Goal: Transaction & Acquisition: Purchase product/service

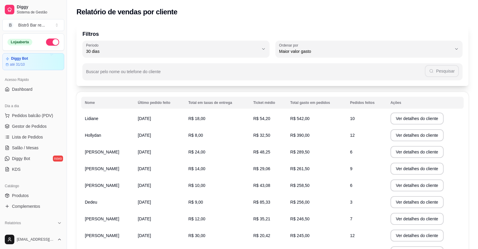
select select "30"
select select "HIGHEST_TOTAL_SPENT_WITH_ORDERS"
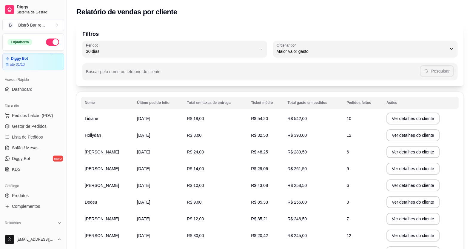
scroll to position [61, 0]
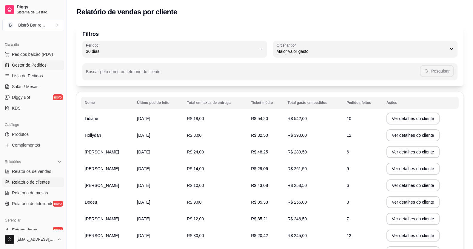
click at [40, 64] on span "Gestor de Pedidos" at bounding box center [29, 65] width 35 height 6
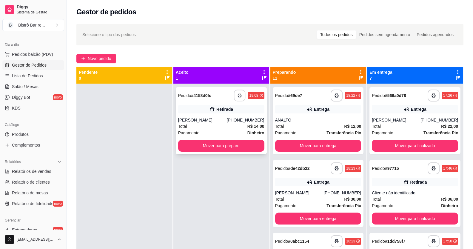
click at [236, 96] on button "button" at bounding box center [240, 96] width 12 height 12
click at [211, 146] on button "Mover para preparo" at bounding box center [221, 146] width 86 height 12
click at [42, 52] on span "Pedidos balcão (PDV)" at bounding box center [32, 54] width 41 height 6
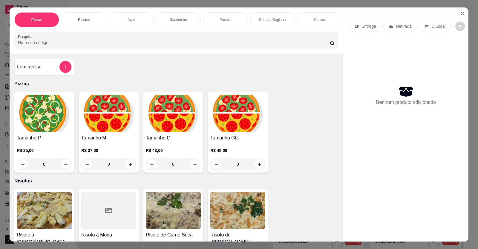
click at [166, 20] on div "Sanduíche" at bounding box center [178, 19] width 45 height 15
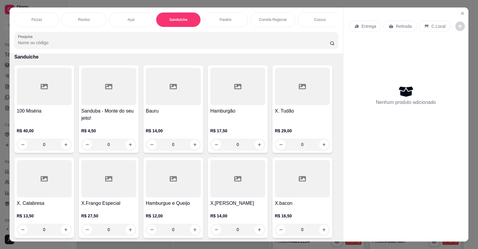
scroll to position [12, 0]
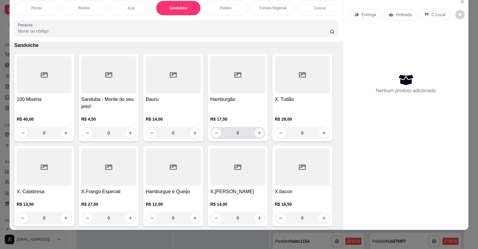
click at [259, 138] on button "increase-product-quantity" at bounding box center [258, 132] width 9 height 9
type input "1"
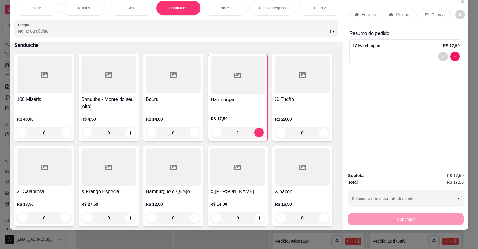
click at [128, 138] on div "0" at bounding box center [108, 133] width 55 height 12
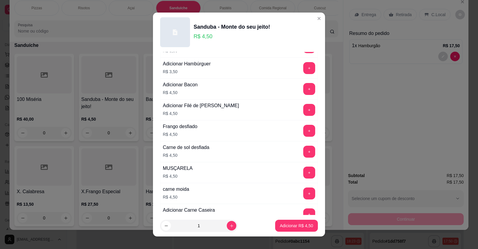
scroll to position [388, 0]
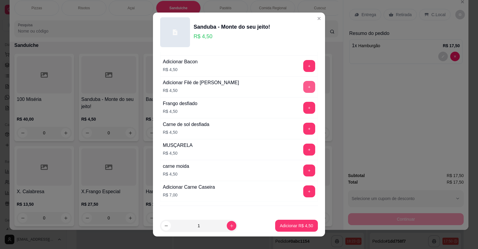
click at [303, 87] on button "+" at bounding box center [309, 87] width 12 height 12
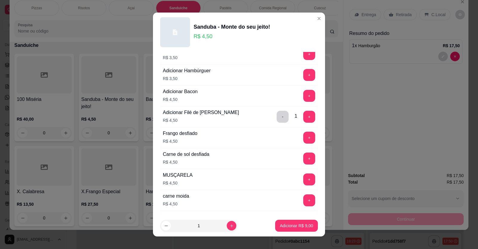
scroll to position [328, 0]
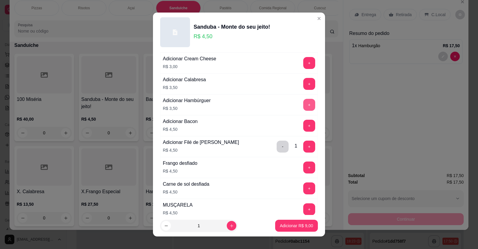
click at [303, 106] on button "+" at bounding box center [309, 105] width 12 height 12
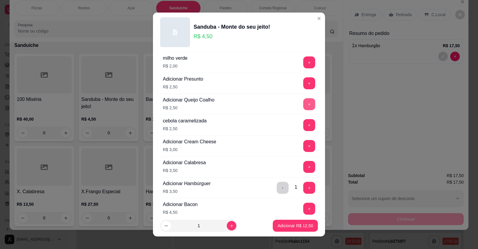
scroll to position [209, 0]
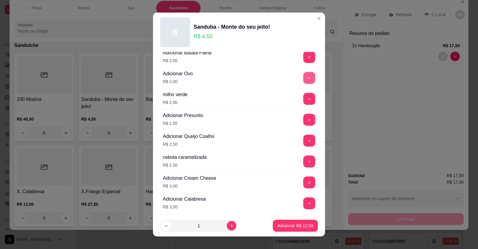
click at [303, 79] on button "+" at bounding box center [309, 78] width 12 height 12
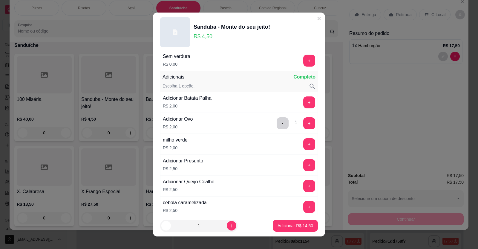
scroll to position [90, 0]
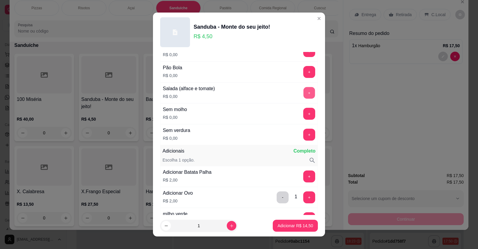
click at [303, 92] on button "+" at bounding box center [309, 93] width 12 height 12
click at [303, 70] on button "+" at bounding box center [309, 72] width 12 height 12
click at [284, 225] on p "Adicionar R$ 14,50" at bounding box center [295, 226] width 36 height 6
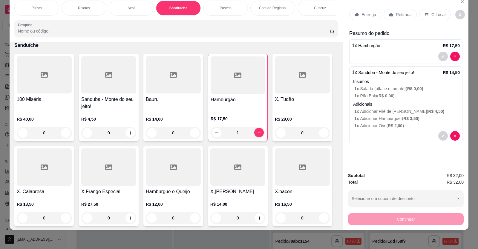
click at [226, 5] on div "Pastéis" at bounding box center [225, 8] width 45 height 15
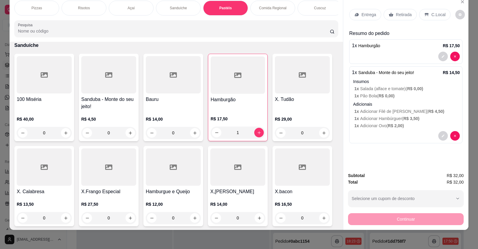
scroll to position [514, 0]
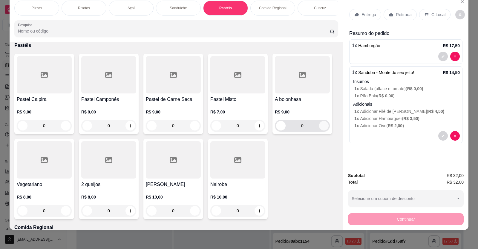
click at [322, 128] on icon "increase-product-quantity" at bounding box center [324, 126] width 4 height 4
click at [322, 128] on icon "increase-product-quantity" at bounding box center [323, 125] width 3 height 3
type input "2"
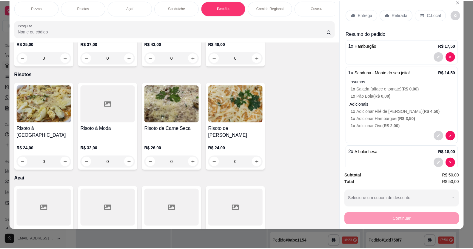
scroll to position [0, 0]
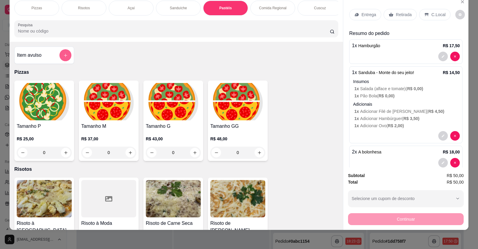
click at [66, 60] on button "add-separate-item" at bounding box center [65, 55] width 12 height 12
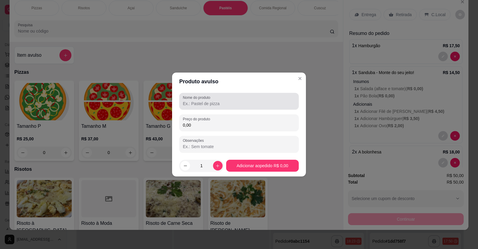
click at [191, 101] on input "Nome do produto" at bounding box center [239, 104] width 112 height 6
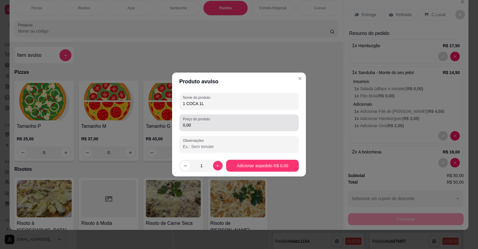
type input "1 COCA 1L"
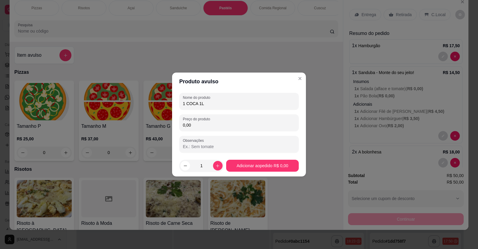
click at [192, 127] on input "0,00" at bounding box center [239, 125] width 112 height 6
type input "10,00"
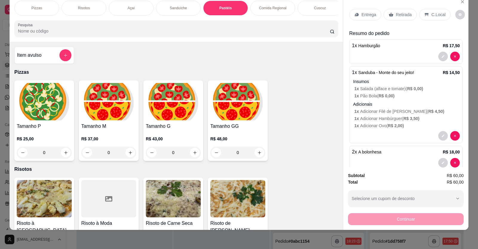
click at [431, 15] on p "C.Local" at bounding box center [438, 15] width 14 height 6
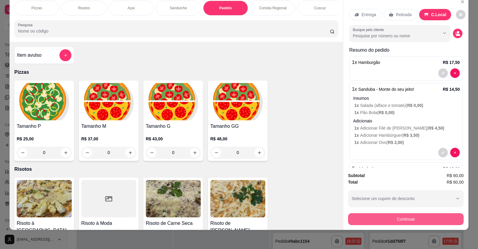
click at [423, 221] on button "Continuar" at bounding box center [406, 219] width 116 height 12
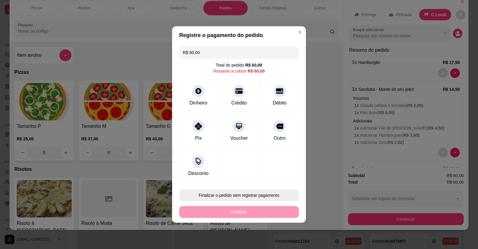
click at [249, 193] on button "Finalizar o pedido sem registrar pagamento" at bounding box center [238, 195] width 119 height 12
click at [276, 178] on button "Confirmar" at bounding box center [275, 178] width 21 height 9
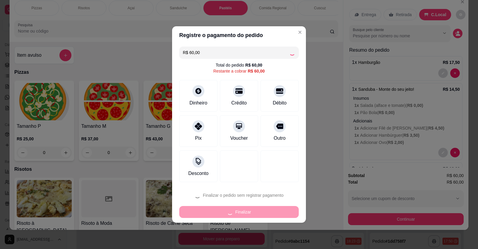
type input "0"
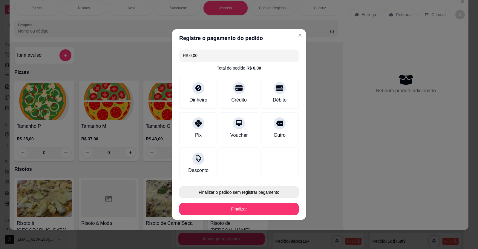
type input "R$ 0,00"
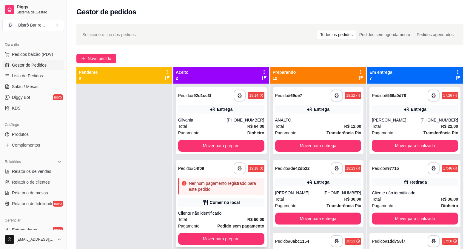
click at [239, 169] on icon "button" at bounding box center [240, 168] width 4 height 4
click at [240, 97] on icon "button" at bounding box center [240, 95] width 4 height 4
click at [194, 144] on button "Mover para preparo" at bounding box center [221, 146] width 84 height 12
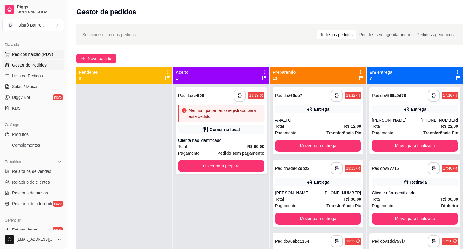
click at [41, 56] on span "Pedidos balcão (PDV)" at bounding box center [32, 54] width 41 height 6
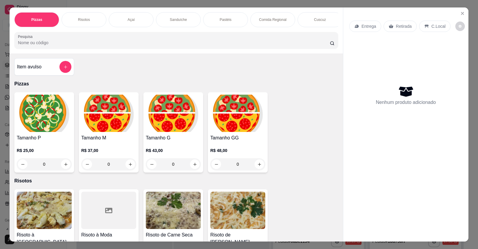
click at [239, 27] on div "Pastéis" at bounding box center [225, 19] width 45 height 15
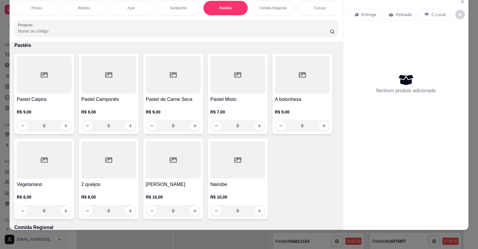
scroll to position [0, 283]
click at [264, 12] on div "Massas" at bounding box center [272, 8] width 45 height 15
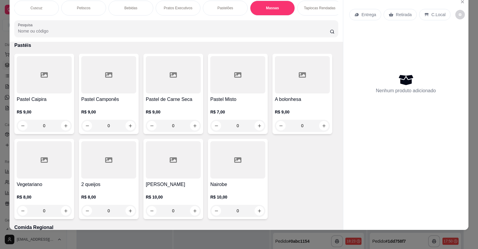
scroll to position [1477, 0]
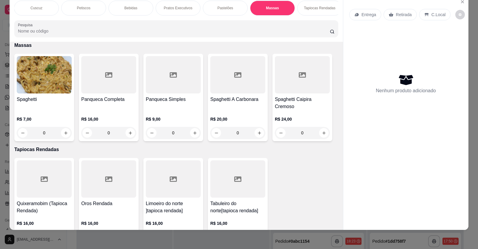
click at [63, 137] on div "0" at bounding box center [44, 133] width 55 height 12
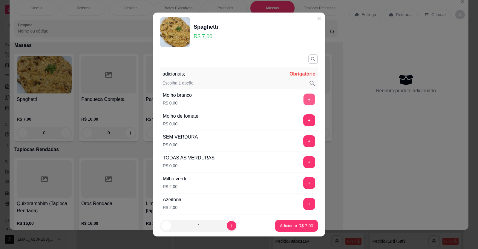
click at [303, 100] on button "+" at bounding box center [309, 99] width 12 height 12
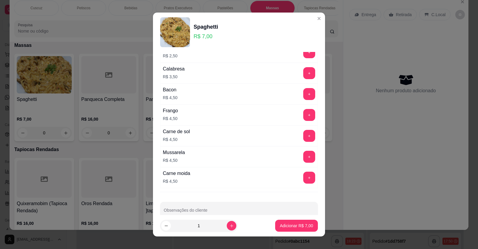
scroll to position [247, 0]
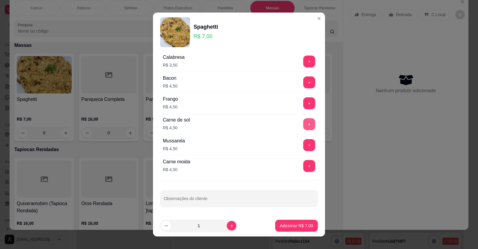
click at [303, 125] on button "+" at bounding box center [309, 124] width 12 height 12
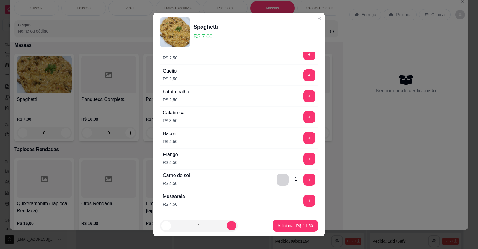
scroll to position [157, 0]
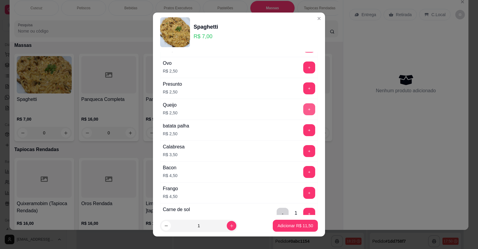
click at [303, 108] on button "+" at bounding box center [309, 109] width 12 height 12
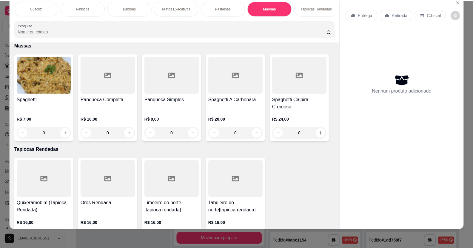
scroll to position [0, 429]
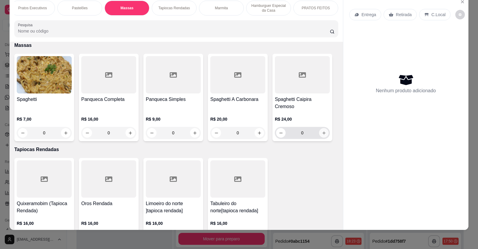
click at [326, 138] on button "increase-product-quantity" at bounding box center [324, 133] width 10 height 10
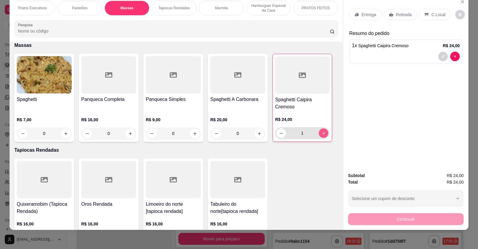
type input "1"
click at [425, 14] on div "C.Local" at bounding box center [434, 14] width 31 height 11
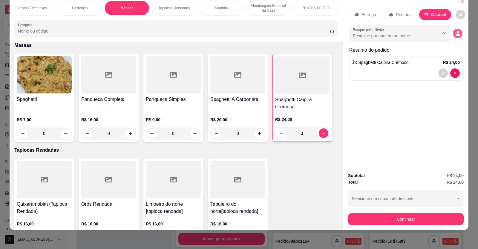
click at [456, 32] on circle "decrease-product-quantity" at bounding box center [457, 32] width 2 height 2
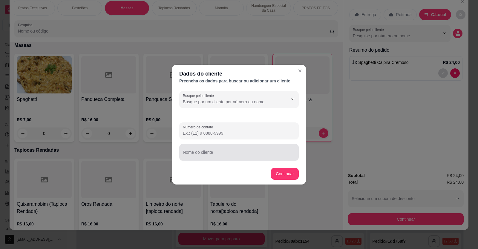
click at [185, 152] on div at bounding box center [239, 152] width 112 height 12
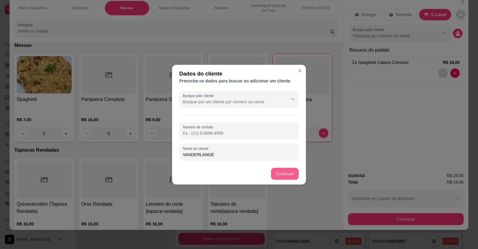
type input "VANDERLANGE"
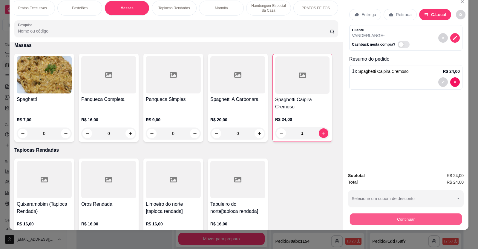
click at [396, 221] on button "Continuar" at bounding box center [406, 219] width 112 height 12
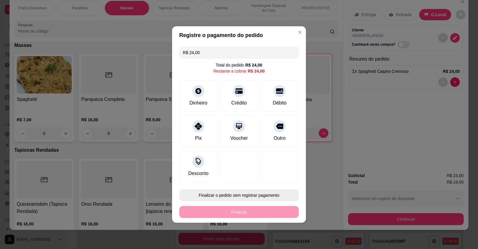
click at [234, 194] on button "Finalizar o pedido sem registrar pagamento" at bounding box center [238, 195] width 119 height 12
click at [267, 179] on button "Confirmar" at bounding box center [275, 178] width 22 height 9
type input "0"
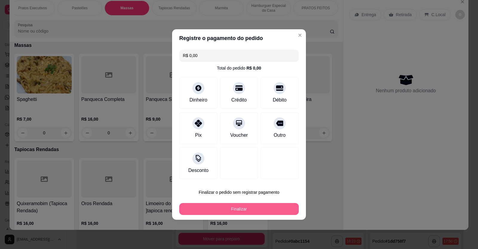
type input "R$ 0,00"
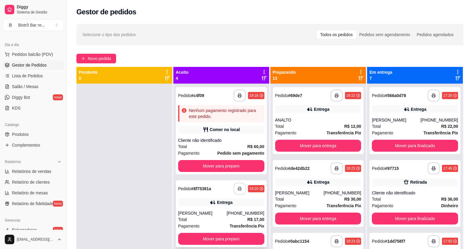
click at [238, 191] on button "button" at bounding box center [240, 189] width 12 height 12
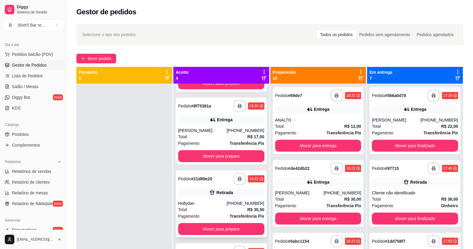
scroll to position [89, 0]
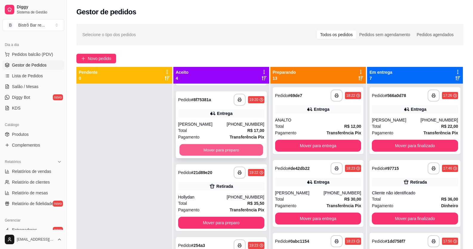
click at [215, 148] on button "Mover para preparo" at bounding box center [221, 150] width 84 height 12
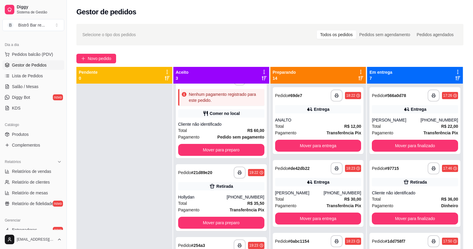
scroll to position [16, 0]
click at [238, 173] on icon "button" at bounding box center [240, 172] width 4 height 4
click at [236, 222] on button "Mover para preparo" at bounding box center [221, 223] width 84 height 12
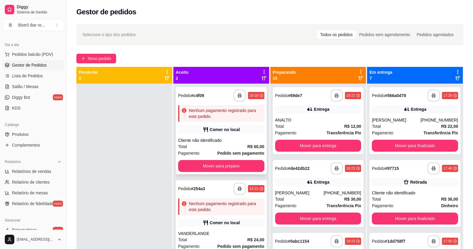
click at [190, 96] on span "Pedido" at bounding box center [184, 95] width 13 height 5
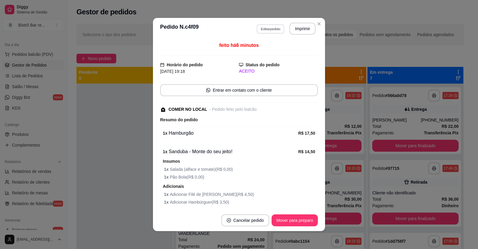
click at [259, 30] on button "Editar pedido" at bounding box center [270, 28] width 28 height 9
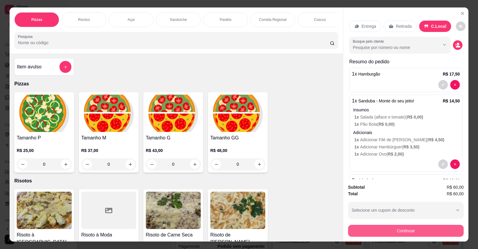
click at [362, 231] on button "Continuar" at bounding box center [406, 231] width 116 height 12
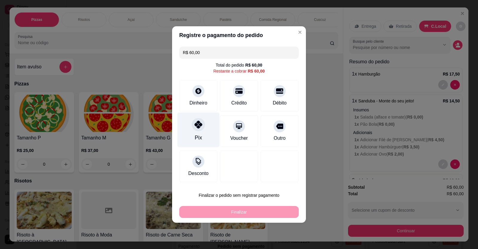
drag, startPoint x: 196, startPoint y: 125, endPoint x: 208, endPoint y: 136, distance: 15.4
click at [196, 125] on icon at bounding box center [198, 125] width 8 height 8
type input "R$ 0,00"
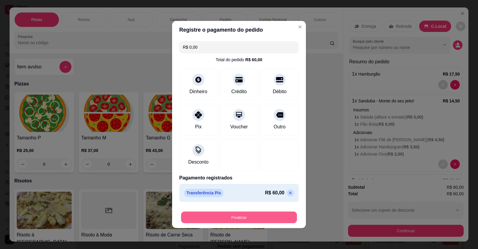
click at [256, 217] on button "Finalizar" at bounding box center [239, 218] width 116 height 12
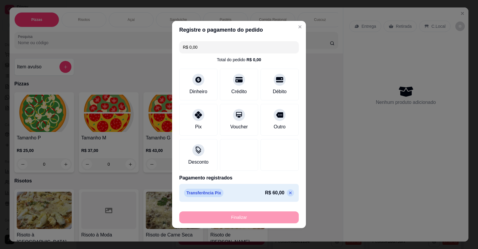
type input "0"
type input "-R$ 60,00"
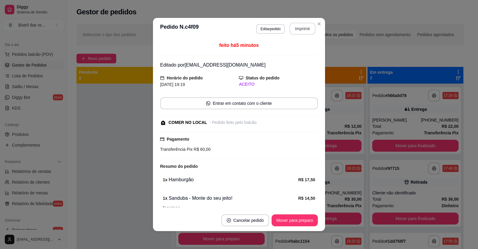
click at [295, 33] on button "Imprimir" at bounding box center [302, 29] width 26 height 12
click at [278, 216] on button "Mover para preparo" at bounding box center [294, 220] width 46 height 12
click at [290, 219] on button "Mover para preparo" at bounding box center [294, 220] width 46 height 12
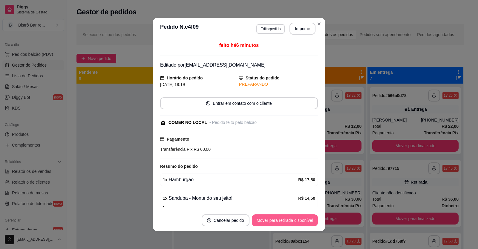
click at [290, 219] on button "Mover para retirada disponível" at bounding box center [285, 220] width 66 height 12
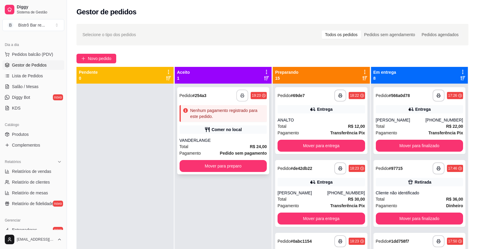
click at [241, 97] on rect "button" at bounding box center [242, 96] width 2 height 1
click at [245, 165] on button "Mover para preparo" at bounding box center [222, 166] width 87 height 12
click at [32, 56] on span "Pedidos balcão (PDV)" at bounding box center [32, 54] width 41 height 6
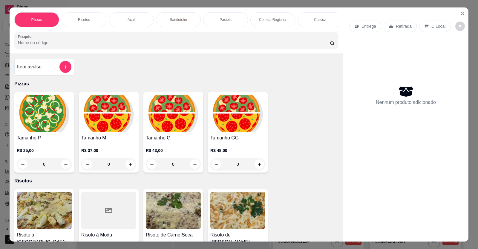
click at [177, 21] on p "Sanduíche" at bounding box center [178, 19] width 17 height 5
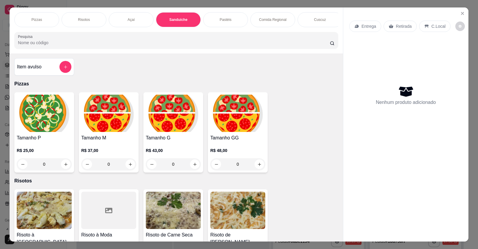
type input "1"
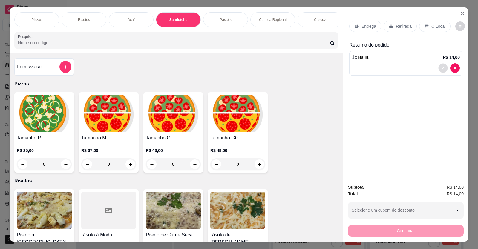
click at [442, 67] on icon "decrease-product-quantity" at bounding box center [443, 68] width 3 height 3
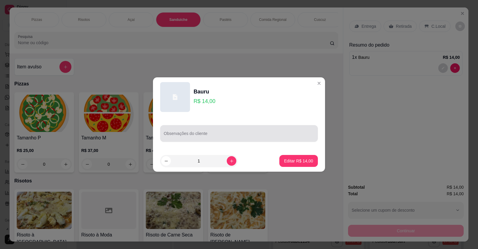
click at [167, 134] on input "Observações do cliente" at bounding box center [239, 136] width 150 height 6
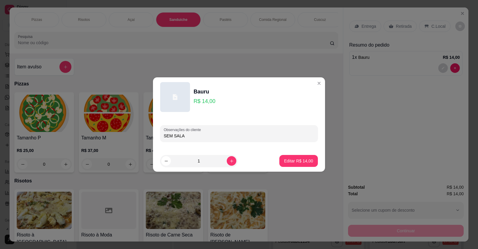
type input "SEM SALAD"
click at [293, 162] on p "Editar R$ 14,00" at bounding box center [298, 161] width 28 height 6
type input "0"
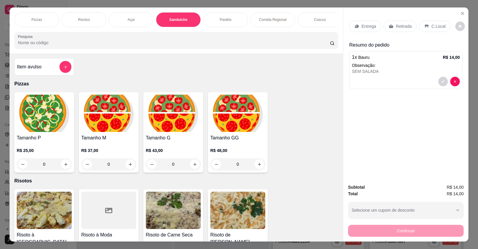
click at [371, 23] on p "Entrega" at bounding box center [368, 26] width 15 height 6
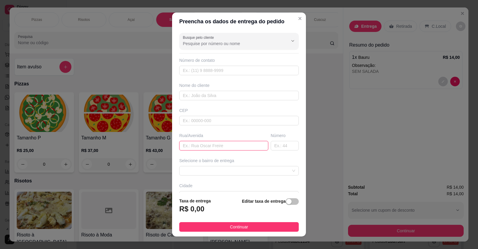
click at [181, 145] on input "text" at bounding box center [223, 146] width 89 height 10
type input "[PERSON_NAME]"
click at [270, 145] on input "text" at bounding box center [284, 146] width 28 height 10
click at [282, 170] on span at bounding box center [239, 170] width 112 height 9
type input "1067"
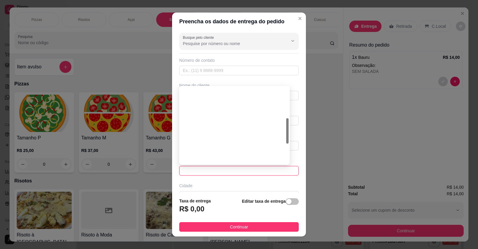
click at [199, 222] on div "[PERSON_NAME] DO NORTE - R$ 4,00" at bounding box center [234, 225] width 101 height 7
type input "LIMOEIRO DO NORTE"
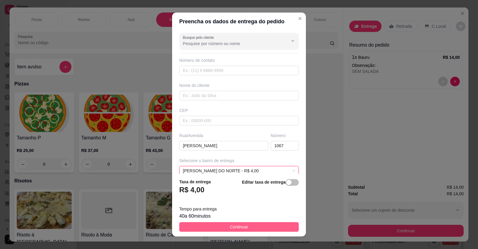
click at [230, 227] on span "Continuar" at bounding box center [239, 227] width 18 height 7
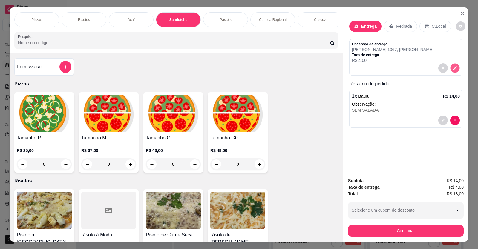
click at [452, 65] on icon "decrease-product-quantity" at bounding box center [454, 67] width 5 height 5
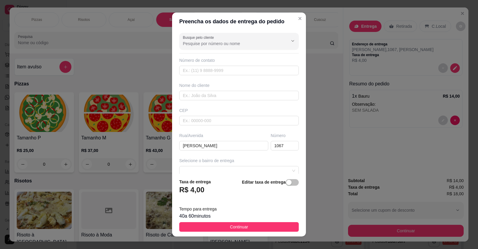
click at [179, 216] on input "text" at bounding box center [238, 221] width 119 height 10
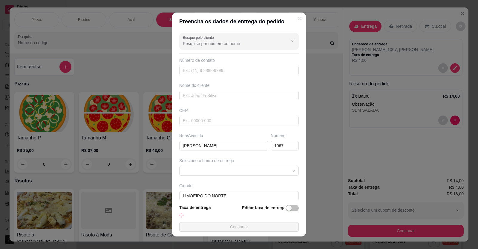
type input "QUADRA G"
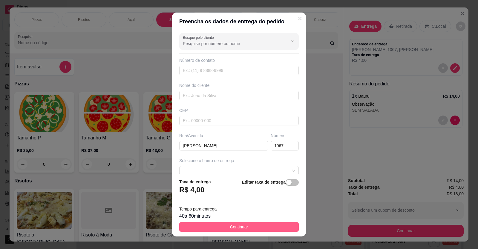
click at [236, 229] on span "Continuar" at bounding box center [239, 227] width 18 height 7
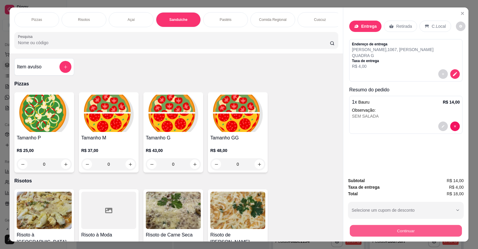
click at [392, 225] on button "Continuar" at bounding box center [406, 231] width 112 height 12
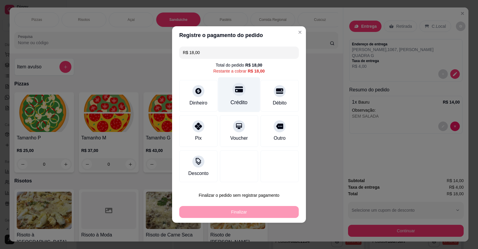
click at [232, 93] on div at bounding box center [238, 89] width 13 height 13
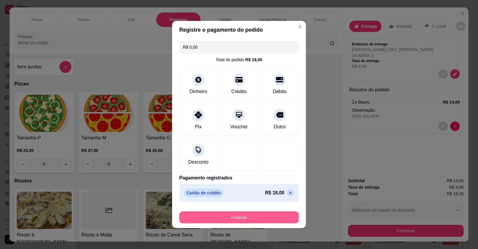
click at [258, 216] on button "Finalizar" at bounding box center [238, 217] width 119 height 12
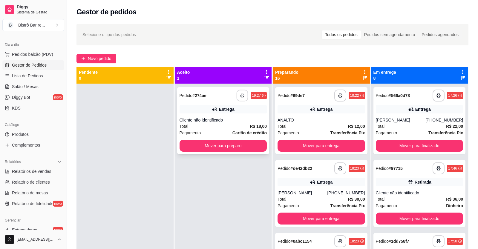
click at [240, 96] on icon "button" at bounding box center [242, 95] width 4 height 4
click at [222, 147] on button "Mover para preparo" at bounding box center [222, 146] width 87 height 12
click at [240, 94] on button "button" at bounding box center [242, 96] width 12 height 12
click at [244, 147] on button "Mover para preparo" at bounding box center [223, 146] width 85 height 12
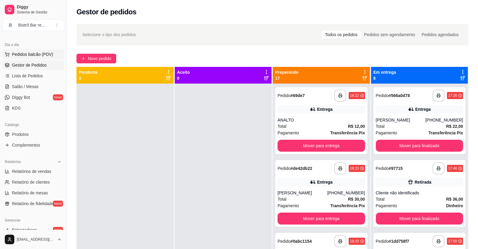
click at [18, 51] on button "Pedidos balcão (PDV)" at bounding box center [33, 55] width 62 height 10
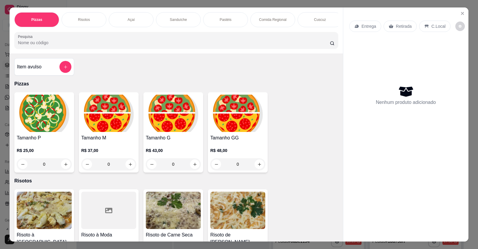
click at [218, 22] on div "Pastéis" at bounding box center [225, 19] width 45 height 15
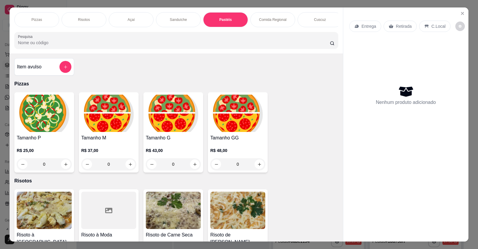
type input "1"
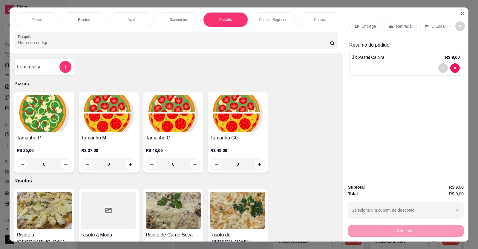
click at [396, 23] on p "Retirada" at bounding box center [404, 26] width 16 height 6
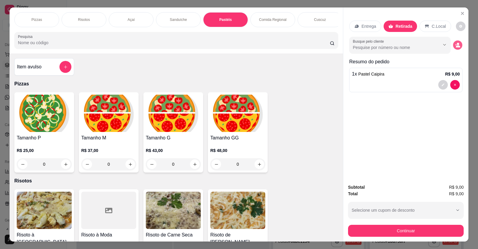
click at [456, 43] on circle "decrease-product-quantity" at bounding box center [457, 44] width 2 height 2
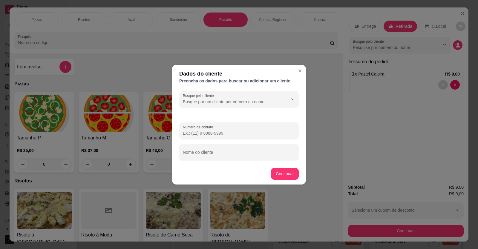
click at [190, 131] on input "Número de contato" at bounding box center [239, 133] width 112 height 6
type input "[PHONE_NUMBER]"
click at [279, 173] on button "Continuar" at bounding box center [284, 174] width 27 height 12
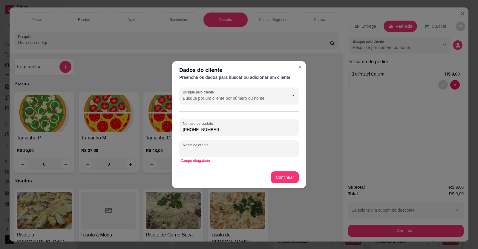
click at [187, 150] on input "Nome do cliente" at bounding box center [239, 151] width 112 height 6
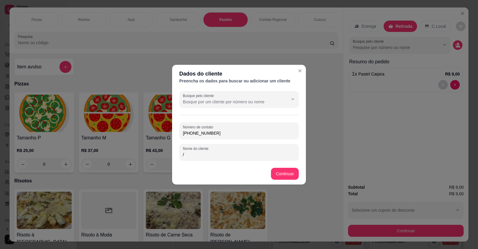
click at [285, 165] on footer "Continuar" at bounding box center [239, 173] width 134 height 21
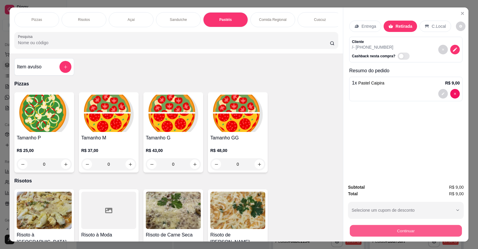
click at [411, 225] on button "Continuar" at bounding box center [406, 231] width 112 height 12
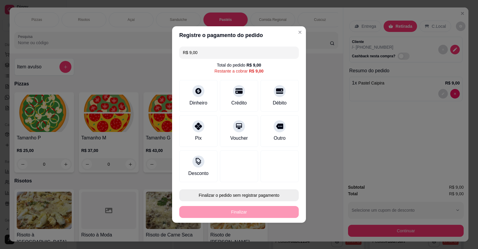
click at [271, 196] on button "Finalizar o pedido sem registrar pagamento" at bounding box center [238, 195] width 119 height 12
click at [272, 176] on button "Confirmar" at bounding box center [275, 178] width 22 height 9
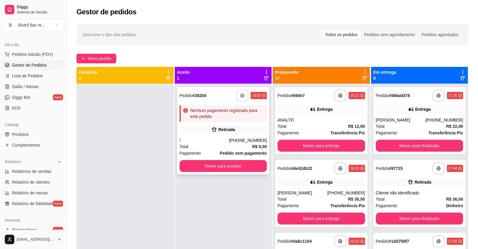
click at [236, 95] on button "button" at bounding box center [242, 96] width 12 height 12
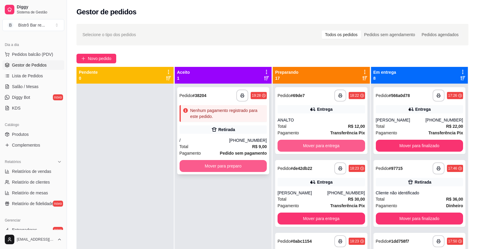
click at [249, 166] on button "Mover para preparo" at bounding box center [222, 166] width 87 height 12
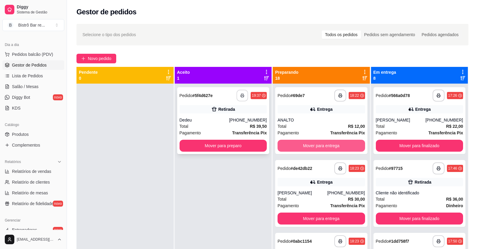
click at [237, 98] on button "button" at bounding box center [242, 96] width 12 height 12
click at [246, 149] on button "Mover para preparo" at bounding box center [223, 146] width 85 height 12
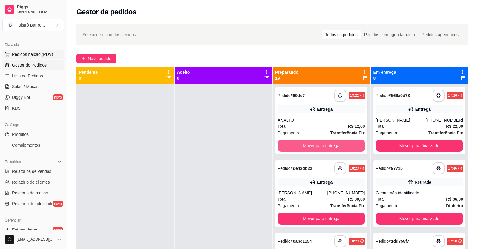
click at [39, 56] on span "Pedidos balcão (PDV)" at bounding box center [32, 54] width 41 height 6
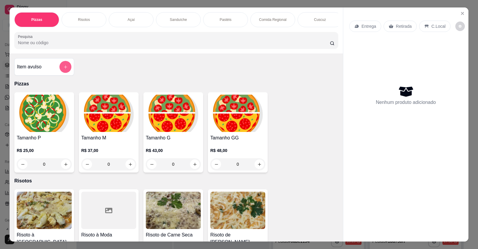
click at [64, 69] on icon "add-separate-item" at bounding box center [65, 66] width 3 height 3
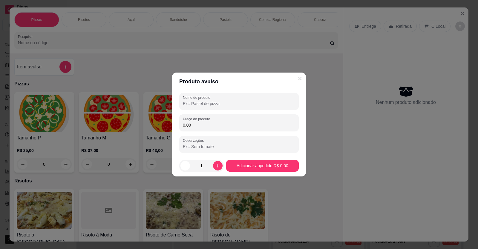
click at [186, 102] on input "Nome do produto" at bounding box center [239, 104] width 112 height 6
type input "2 LASANHA"
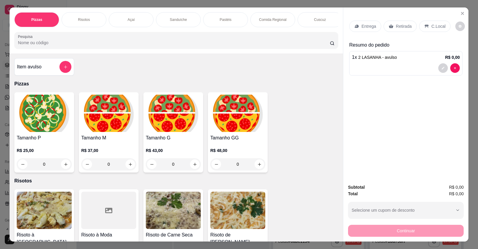
click at [361, 24] on p "Entrega" at bounding box center [368, 26] width 15 height 6
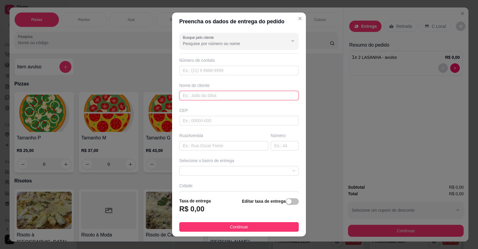
click at [181, 96] on input "text" at bounding box center [238, 96] width 119 height 10
type input "V"
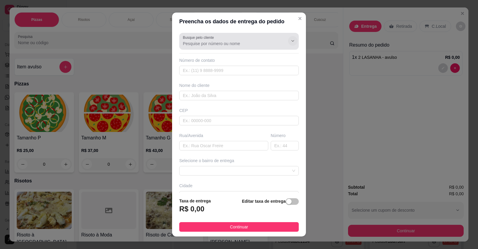
click at [290, 41] on icon "Show suggestions" at bounding box center [292, 41] width 5 height 5
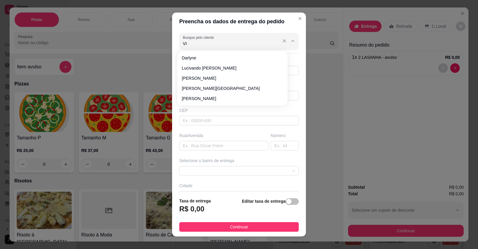
type input "VIV"
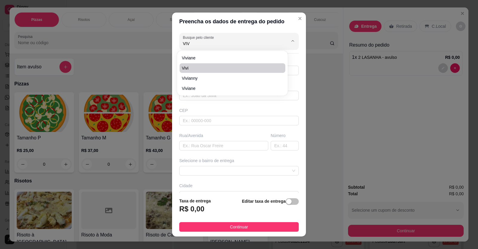
click at [191, 68] on span "Vivi" at bounding box center [229, 68] width 95 height 6
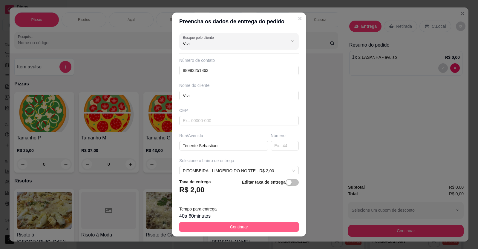
click at [245, 227] on button "Continuar" at bounding box center [238, 227] width 119 height 10
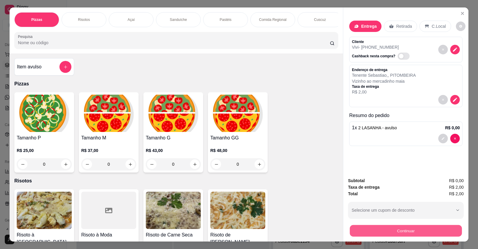
click at [426, 229] on button "Continuar" at bounding box center [406, 231] width 112 height 12
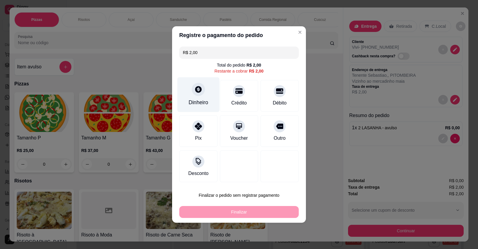
click at [190, 95] on div "Dinheiro" at bounding box center [198, 94] width 42 height 35
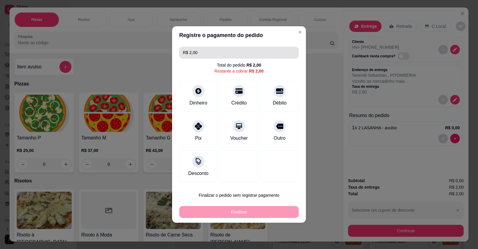
click at [191, 54] on input "R$ 2,00" at bounding box center [239, 53] width 112 height 12
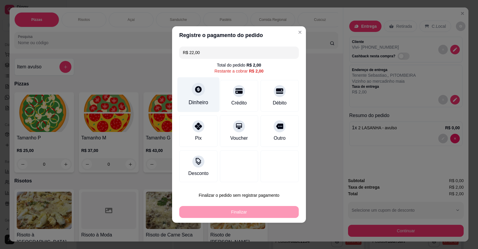
type input "R$ 22,00"
click at [196, 96] on div "Dinheiro" at bounding box center [198, 94] width 42 height 35
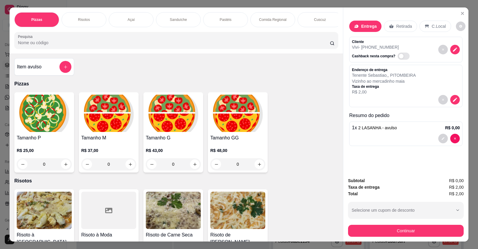
click at [450, 129] on p "R$ 0,00" at bounding box center [452, 128] width 15 height 6
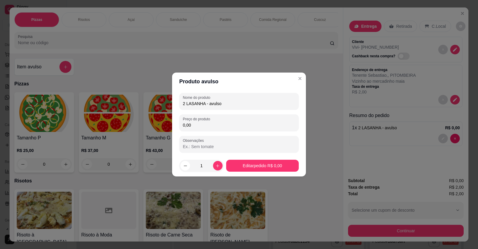
click at [186, 125] on input "0,00" at bounding box center [239, 125] width 112 height 6
type input "2,00"
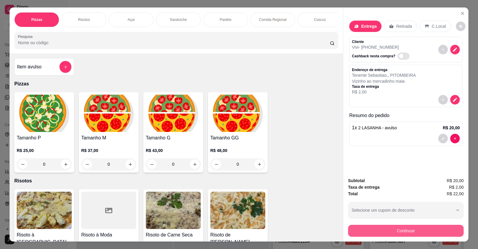
click at [410, 231] on button "Continuar" at bounding box center [406, 231] width 116 height 12
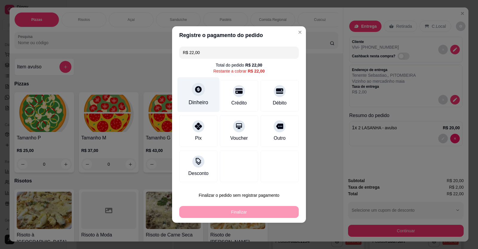
click at [191, 97] on div "Dinheiro" at bounding box center [198, 94] width 42 height 35
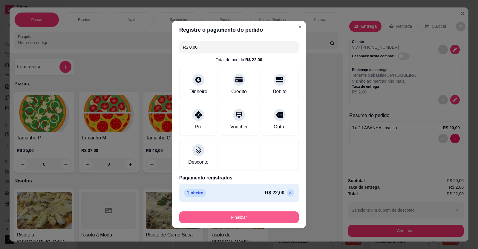
click at [269, 218] on button "Finalizar" at bounding box center [238, 217] width 119 height 12
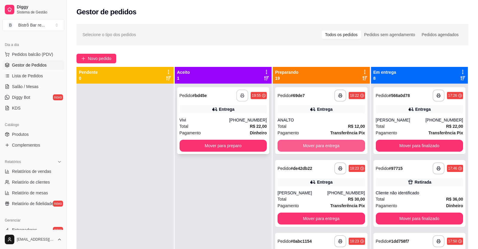
click at [240, 97] on icon "button" at bounding box center [242, 95] width 4 height 4
click at [248, 144] on button "Mover para preparo" at bounding box center [223, 146] width 85 height 12
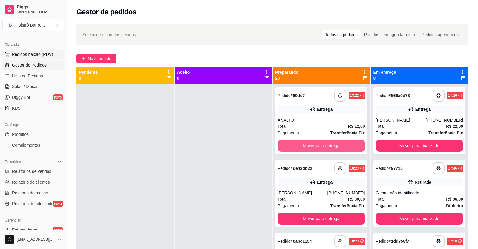
click at [33, 57] on span "Pedidos balcão (PDV)" at bounding box center [32, 54] width 41 height 6
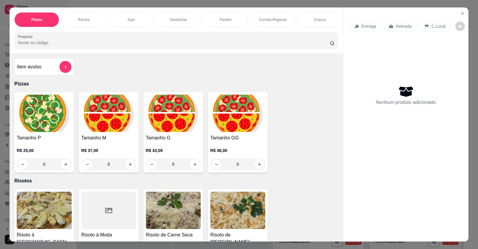
click at [179, 22] on p "Sanduíche" at bounding box center [178, 19] width 17 height 5
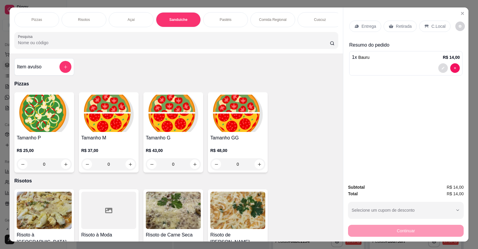
click at [438, 63] on button "decrease-product-quantity" at bounding box center [443, 68] width 10 height 10
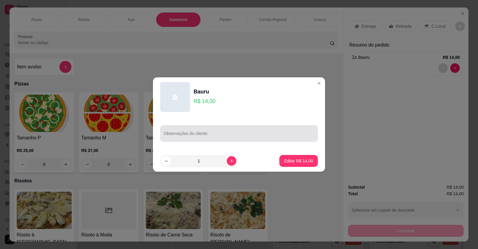
click at [166, 139] on div at bounding box center [239, 133] width 150 height 12
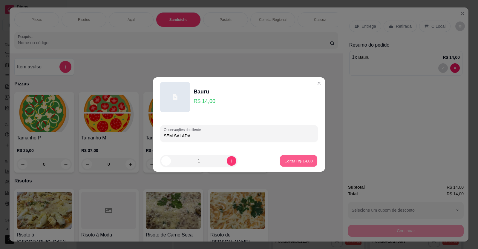
click at [291, 165] on button "Editar R$ 14,00" at bounding box center [298, 161] width 37 height 12
type input "0"
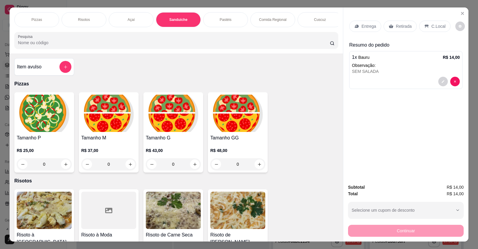
click at [370, 23] on p "Entrega" at bounding box center [368, 26] width 15 height 6
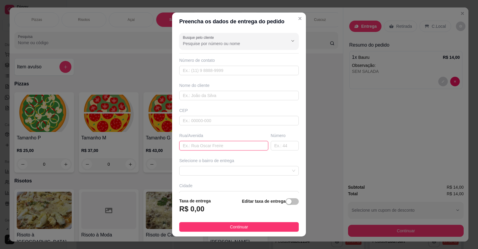
click at [181, 146] on input "text" at bounding box center [223, 146] width 89 height 10
type input "[PERSON_NAME]"
click at [270, 144] on input "text" at bounding box center [284, 146] width 28 height 10
type input "1"
click at [284, 171] on span at bounding box center [239, 170] width 112 height 9
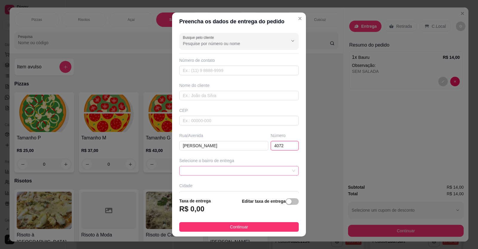
type input "4072"
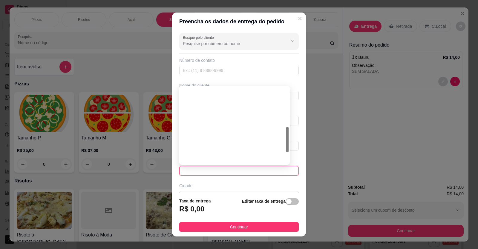
click at [193, 222] on div "[PERSON_NAME] DO NORTE - R$ 4,00" at bounding box center [234, 225] width 101 height 7
type input "LIMOEIRO DO NORTE"
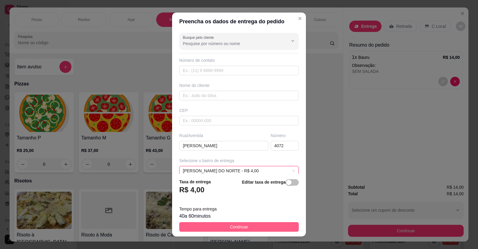
click at [237, 225] on span "Continuar" at bounding box center [239, 227] width 18 height 7
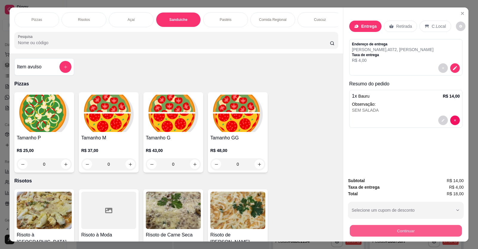
click at [392, 225] on button "Continuar" at bounding box center [406, 231] width 112 height 12
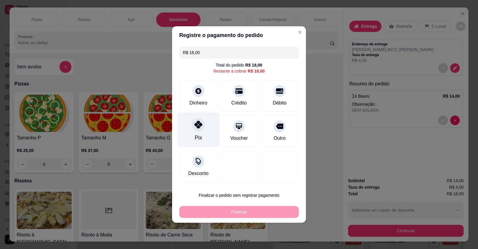
click at [200, 130] on div at bounding box center [198, 124] width 13 height 13
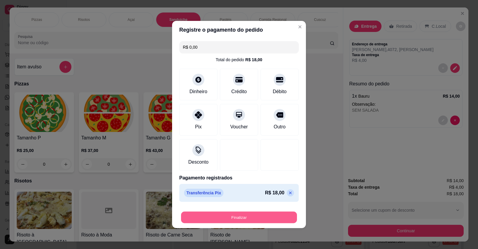
click at [237, 220] on button "Finalizar" at bounding box center [239, 218] width 116 height 12
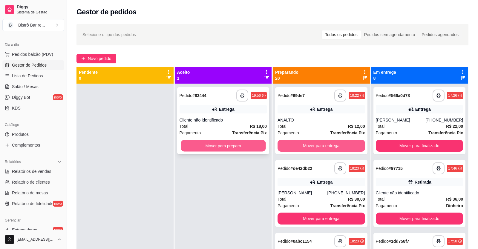
click at [230, 149] on button "Mover para preparo" at bounding box center [223, 146] width 85 height 12
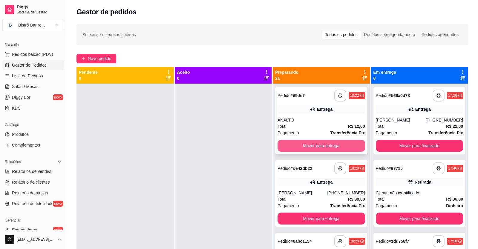
click at [327, 144] on button "Mover para entrega" at bounding box center [320, 146] width 87 height 12
click at [327, 145] on button "Mover para entrega" at bounding box center [320, 146] width 87 height 12
click at [327, 145] on button "Mover para entrega" at bounding box center [321, 146] width 85 height 12
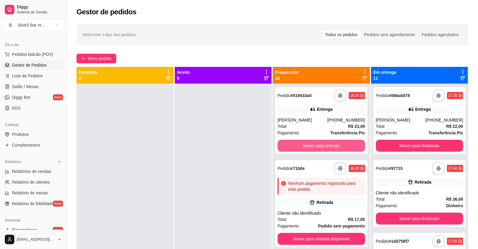
click at [327, 145] on button "Mover para entrega" at bounding box center [320, 146] width 87 height 12
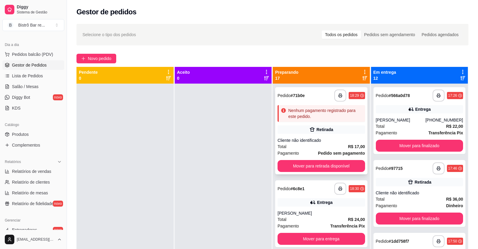
click at [290, 97] on strong "# 71b0e" at bounding box center [297, 95] width 14 height 5
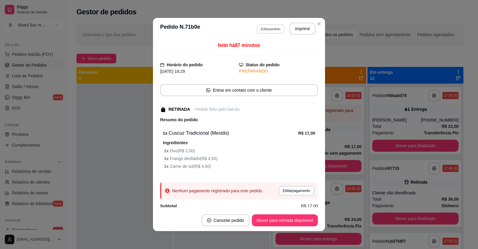
click at [268, 30] on button "Editar pedido" at bounding box center [270, 28] width 28 height 9
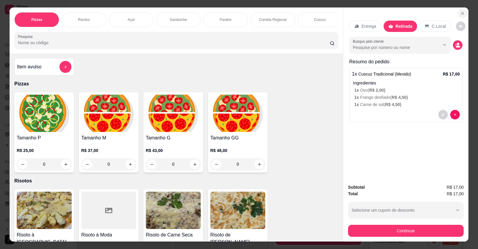
click at [460, 15] on icon "Close" at bounding box center [462, 13] width 5 height 5
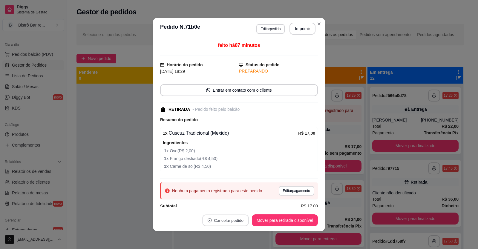
click at [213, 221] on button "Cancelar pedido" at bounding box center [225, 221] width 46 height 12
click at [237, 206] on button "Sim" at bounding box center [240, 205] width 24 height 12
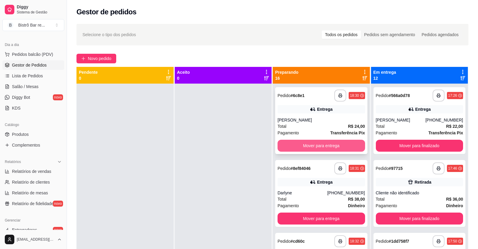
click at [309, 145] on button "Mover para entrega" at bounding box center [320, 146] width 87 height 12
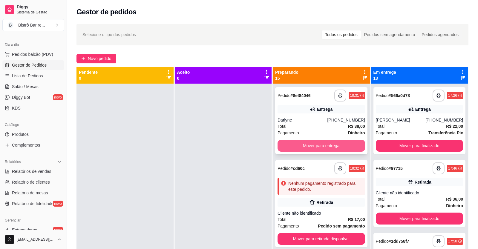
click at [309, 145] on button "Mover para entrega" at bounding box center [320, 146] width 87 height 12
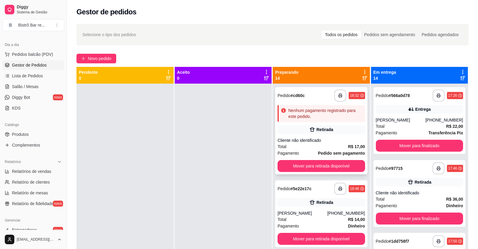
click at [279, 94] on span "Pedido" at bounding box center [283, 95] width 13 height 5
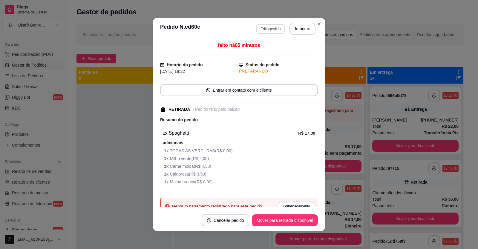
click at [265, 30] on button "Editar pedido" at bounding box center [270, 29] width 28 height 10
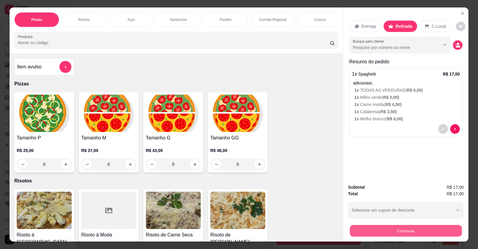
click at [385, 230] on button "Continuar" at bounding box center [406, 231] width 112 height 12
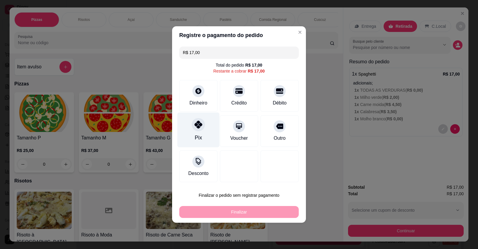
click at [195, 136] on div "Pix" at bounding box center [198, 138] width 7 height 8
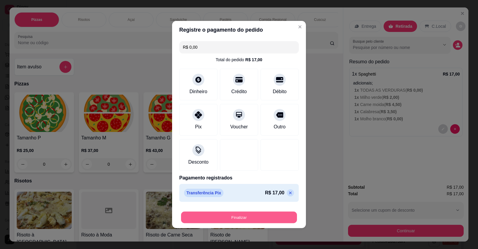
click at [230, 219] on button "Finalizar" at bounding box center [239, 218] width 116 height 12
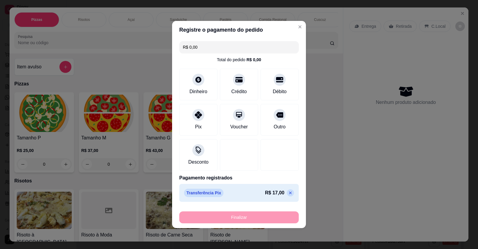
type input "-R$ 17,00"
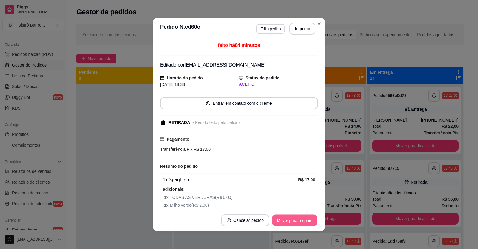
click at [293, 220] on button "Mover para preparo" at bounding box center [294, 221] width 45 height 12
click at [293, 222] on button "Mover para retirada disponível" at bounding box center [285, 221] width 64 height 12
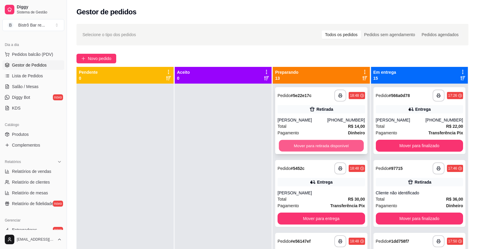
click at [307, 140] on button "Mover para retirada disponível" at bounding box center [321, 146] width 85 height 12
click at [306, 144] on button "Mover para retirada disponível" at bounding box center [321, 146] width 85 height 12
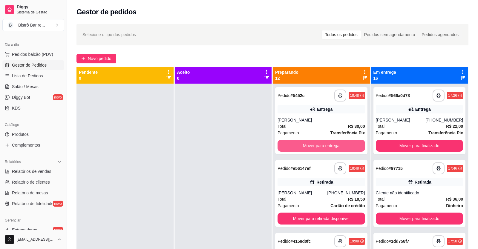
click at [306, 144] on button "Mover para entrega" at bounding box center [320, 146] width 87 height 12
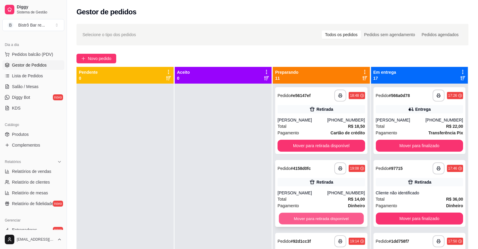
click at [307, 222] on button "Mover para retirada disponível" at bounding box center [321, 219] width 85 height 12
click at [29, 54] on span "Pedidos balcão (PDV)" at bounding box center [32, 54] width 41 height 6
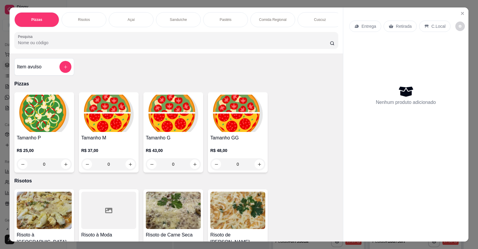
click at [178, 22] on p "Sanduíche" at bounding box center [178, 19] width 17 height 5
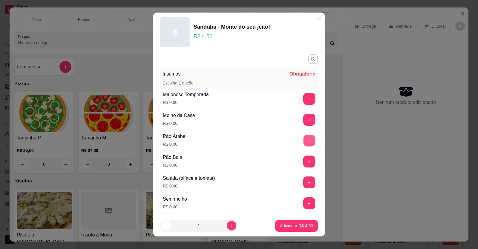
click at [303, 139] on button "+" at bounding box center [309, 141] width 12 height 12
click at [303, 183] on button "+" at bounding box center [309, 182] width 12 height 12
click at [303, 99] on button "+" at bounding box center [309, 99] width 12 height 12
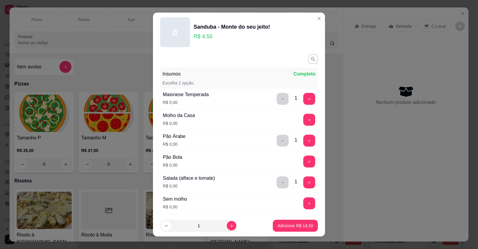
click at [278, 225] on p "Adicionar R$ 24,00" at bounding box center [295, 226] width 36 height 6
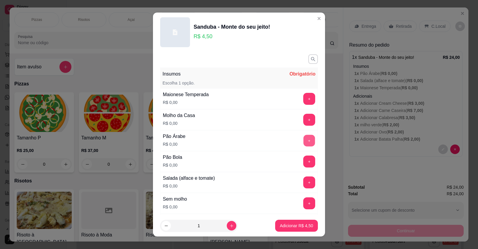
click at [303, 140] on button "+" at bounding box center [309, 141] width 12 height 12
click at [303, 103] on button "+" at bounding box center [309, 99] width 12 height 12
click at [303, 185] on button "+" at bounding box center [309, 182] width 12 height 12
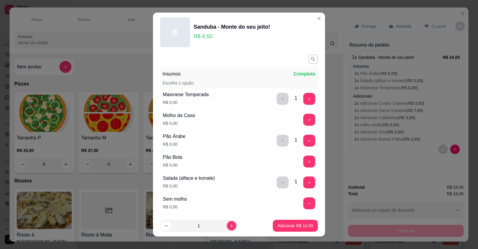
click at [277, 226] on p "Adicionar R$ 21,50" at bounding box center [295, 226] width 36 height 6
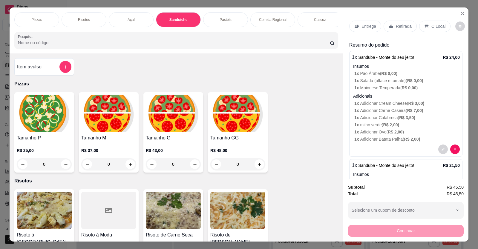
click at [167, 21] on div "Pizzas Risotos Açaí Sanduíche Pastéis Comida Regional Cuscuz Petiscos Bebidas P…" at bounding box center [176, 30] width 333 height 46
click at [392, 12] on div "Bebidas" at bounding box center [414, 19] width 45 height 15
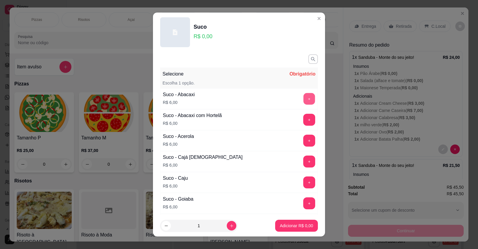
click at [303, 99] on button "+" at bounding box center [309, 99] width 12 height 12
click at [280, 224] on p "Adicionar R$ 6,00" at bounding box center [296, 226] width 32 height 6
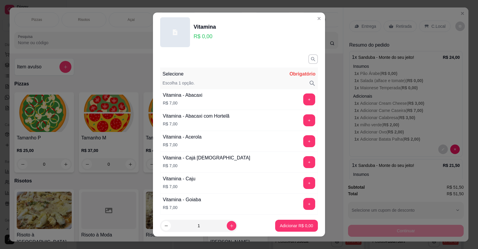
click at [294, 224] on p "Adicionar R$ 12,00" at bounding box center [295, 226] width 35 height 6
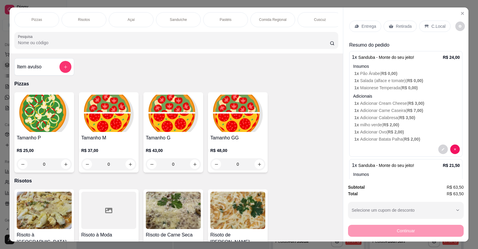
click at [435, 23] on p "C.Local" at bounding box center [438, 26] width 14 height 6
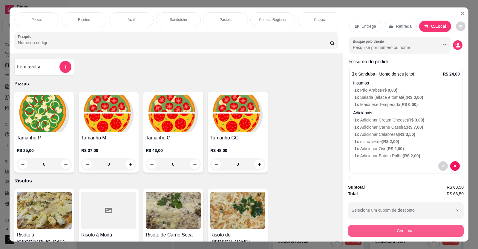
click at [416, 225] on button "Continuar" at bounding box center [406, 231] width 116 height 12
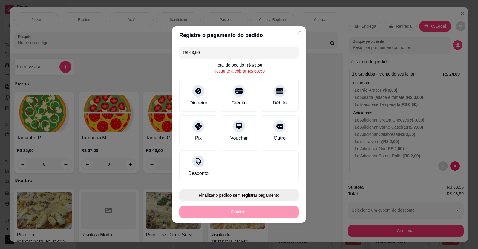
click at [248, 196] on button "Finalizar o pedido sem registrar pagamento" at bounding box center [238, 195] width 119 height 12
click at [279, 179] on button "Confirmar" at bounding box center [275, 178] width 22 height 9
click at [259, 215] on div "Finalizar" at bounding box center [238, 212] width 119 height 12
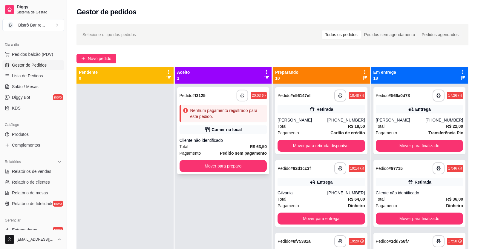
click at [240, 96] on icon "button" at bounding box center [242, 95] width 4 height 4
click at [248, 166] on button "Mover para preparo" at bounding box center [222, 166] width 87 height 12
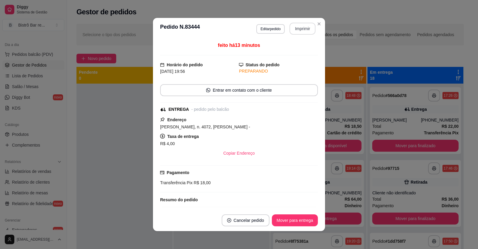
click at [306, 29] on button "Imprimir" at bounding box center [302, 29] width 26 height 12
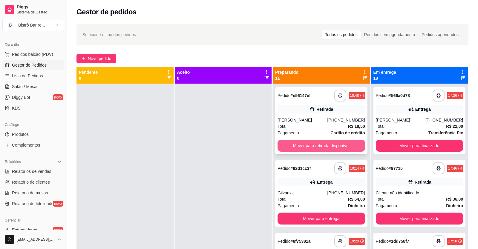
click at [310, 141] on button "Mover para retirada disponível" at bounding box center [320, 146] width 87 height 12
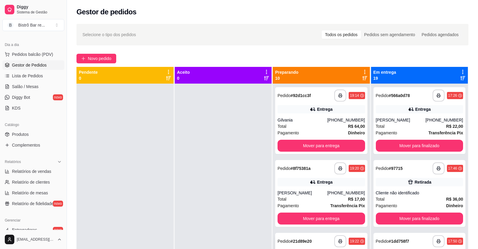
click at [43, 54] on span "Pedidos balcão (PDV)" at bounding box center [32, 54] width 41 height 6
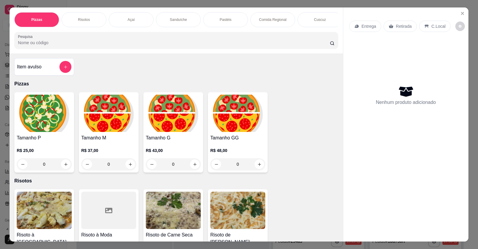
click at [178, 22] on p "Sanduíche" at bounding box center [178, 19] width 17 height 5
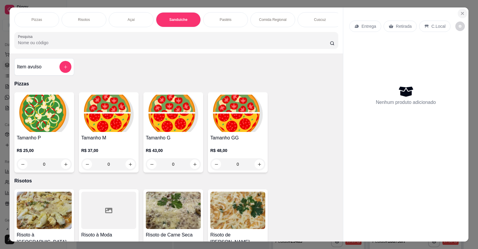
click at [462, 9] on button "Close" at bounding box center [462, 14] width 10 height 10
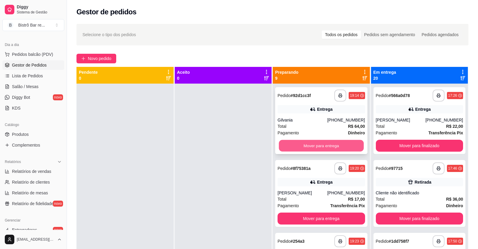
click at [311, 149] on button "Mover para entrega" at bounding box center [321, 146] width 85 height 12
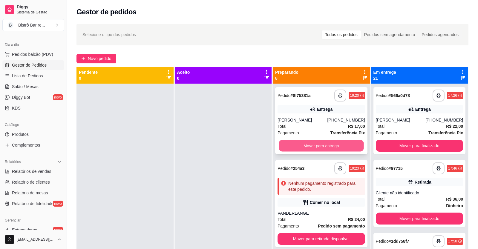
click at [311, 147] on button "Mover para entrega" at bounding box center [321, 146] width 85 height 12
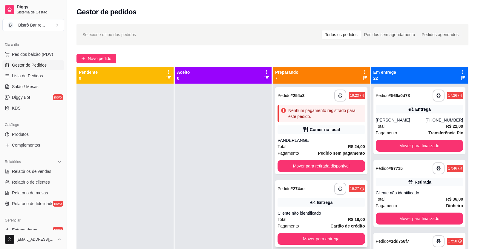
click at [286, 186] on span "Pedido" at bounding box center [283, 188] width 13 height 5
click at [310, 233] on button "Mover para entrega" at bounding box center [320, 239] width 87 height 12
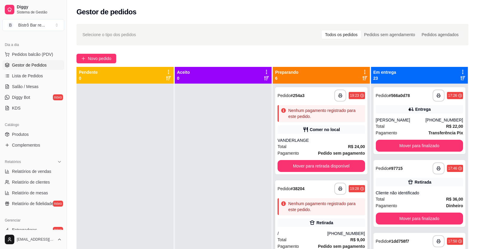
click at [284, 186] on span "Pedido" at bounding box center [283, 188] width 13 height 5
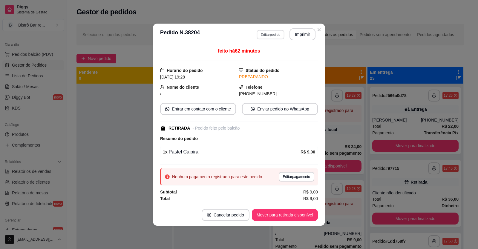
click at [267, 34] on button "Editar pedido" at bounding box center [270, 34] width 28 height 9
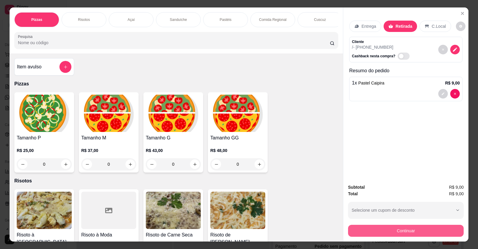
click at [386, 233] on button "Continuar" at bounding box center [406, 231] width 116 height 12
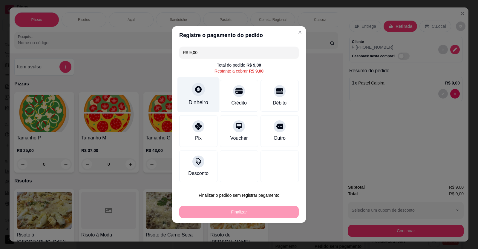
click at [193, 99] on div "Dinheiro" at bounding box center [198, 103] width 20 height 8
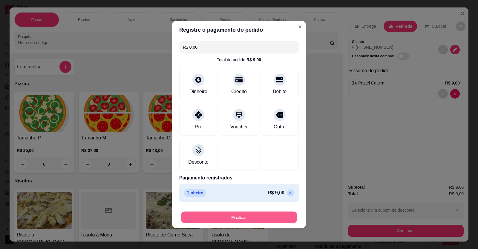
click at [255, 215] on button "Finalizar" at bounding box center [239, 218] width 116 height 12
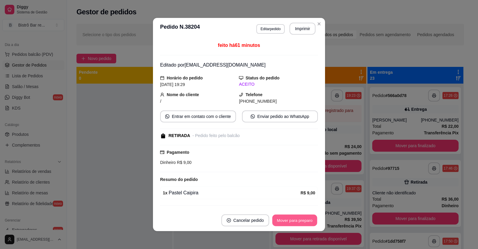
click at [282, 222] on button "Mover para preparo" at bounding box center [294, 221] width 45 height 12
click at [294, 224] on button "Mover para retirada disponível" at bounding box center [285, 220] width 66 height 12
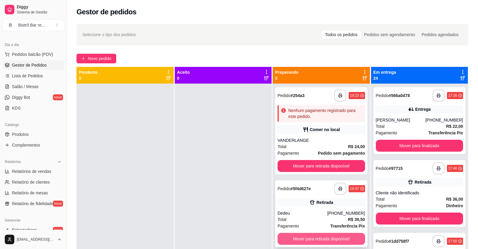
click at [299, 233] on button "Mover para retirada disponível" at bounding box center [320, 239] width 87 height 12
click at [299, 233] on button "Mover para entrega" at bounding box center [320, 239] width 87 height 12
click at [297, 233] on button "Mover para entrega" at bounding box center [320, 239] width 87 height 12
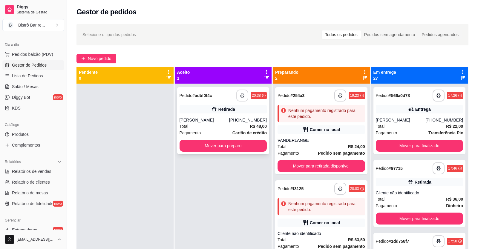
click at [240, 94] on icon "button" at bounding box center [242, 95] width 4 height 4
click at [244, 152] on button "Mover para preparo" at bounding box center [223, 146] width 85 height 12
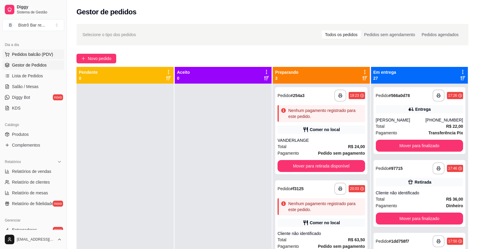
click at [31, 54] on span "Pedidos balcão (PDV)" at bounding box center [32, 54] width 41 height 6
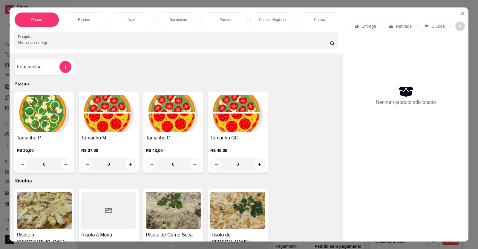
click at [176, 19] on p "Sanduíche" at bounding box center [178, 19] width 17 height 5
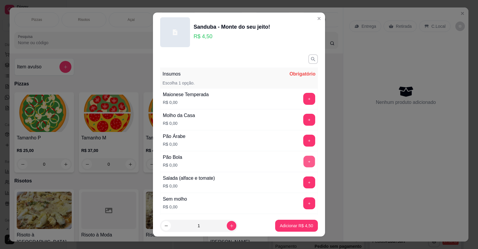
click at [303, 160] on button "+" at bounding box center [309, 162] width 12 height 12
click at [303, 218] on button "+" at bounding box center [309, 224] width 12 height 12
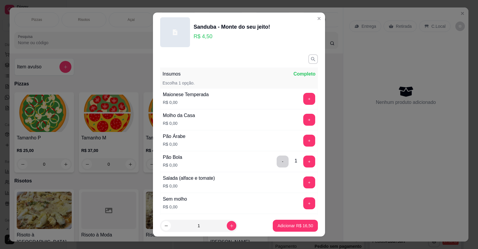
click at [283, 223] on p "Adicionar R$ 22,00" at bounding box center [295, 226] width 35 height 6
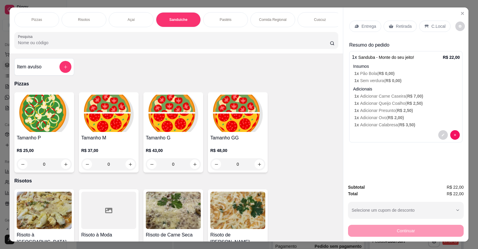
type input "1"
click at [225, 12] on div "Pastéis" at bounding box center [225, 19] width 45 height 15
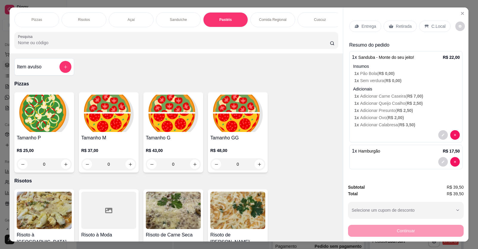
type input "1"
click at [392, 12] on div "Bebidas" at bounding box center [414, 19] width 45 height 15
type input "1"
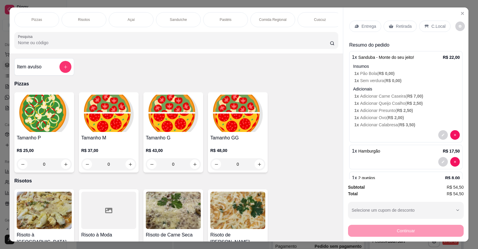
click at [368, 23] on p "Entrega" at bounding box center [368, 26] width 15 height 6
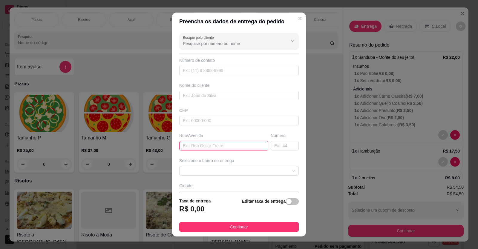
click at [179, 147] on input "text" at bounding box center [223, 146] width 89 height 10
type input "[PERSON_NAME]"
click at [270, 146] on input "text" at bounding box center [284, 146] width 28 height 10
click at [285, 170] on div at bounding box center [238, 171] width 119 height 10
type input "78"
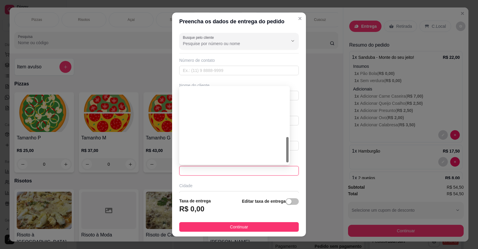
type input "LIMOEIRO DO NORTE"
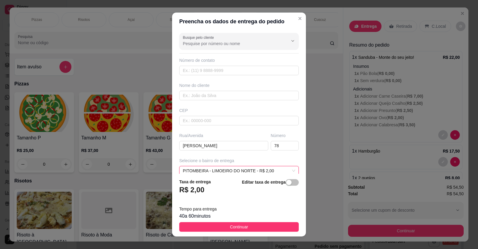
click at [182, 216] on input "text" at bounding box center [238, 221] width 119 height 10
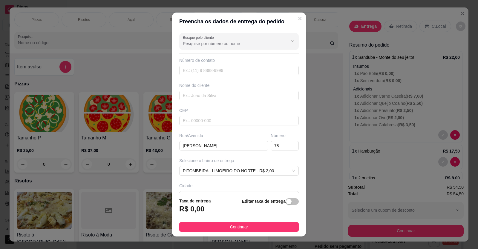
type input "PROXIMO A ZE ERIVAN DO GESSO"
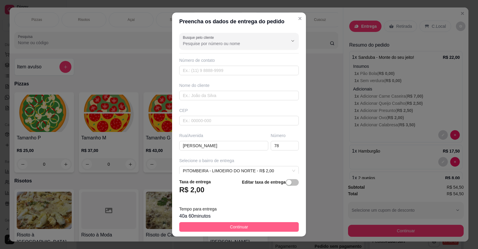
click at [254, 226] on button "Continuar" at bounding box center [238, 227] width 119 height 10
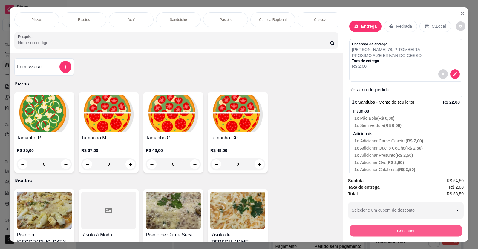
click at [375, 225] on button "Continuar" at bounding box center [406, 231] width 112 height 12
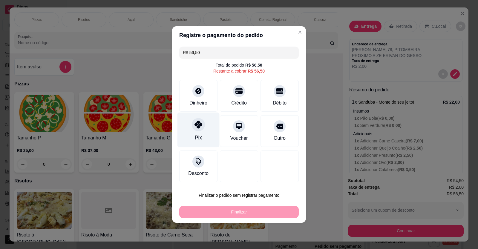
click at [197, 126] on icon at bounding box center [198, 125] width 8 height 8
type input "R$ 0,00"
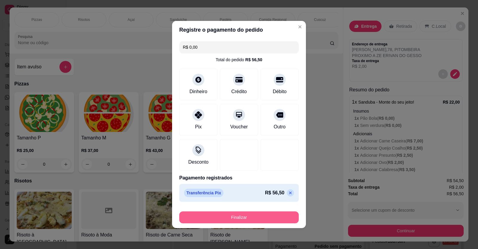
click at [262, 219] on button "Finalizar" at bounding box center [238, 217] width 119 height 12
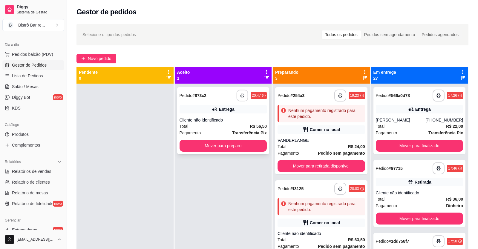
click at [240, 94] on icon "button" at bounding box center [242, 95] width 4 height 4
click at [249, 145] on button "Mover para preparo" at bounding box center [222, 146] width 87 height 12
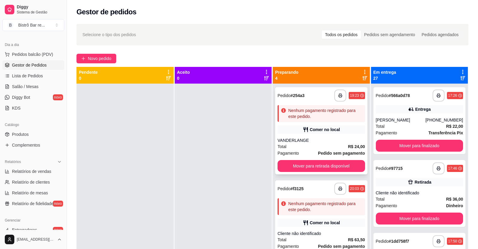
click at [280, 96] on span "Pedido" at bounding box center [283, 95] width 13 height 5
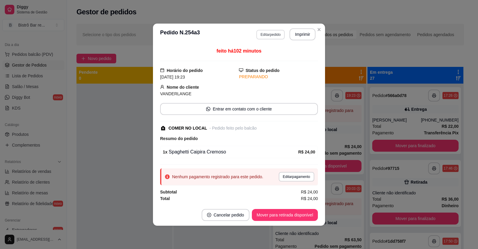
click at [265, 36] on button "Editar pedido" at bounding box center [270, 35] width 28 height 10
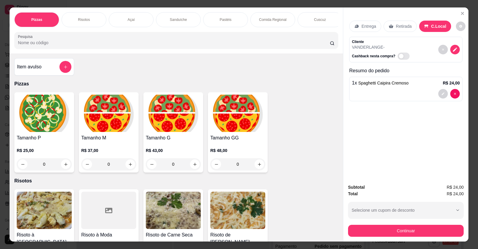
click at [216, 26] on div "Pastéis" at bounding box center [225, 19] width 45 height 15
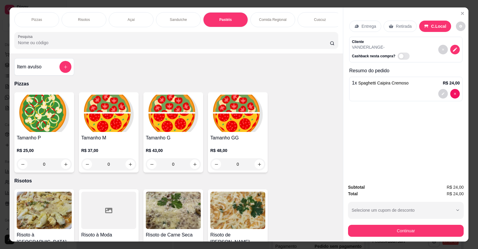
click at [392, 12] on div "Bebidas" at bounding box center [414, 19] width 45 height 15
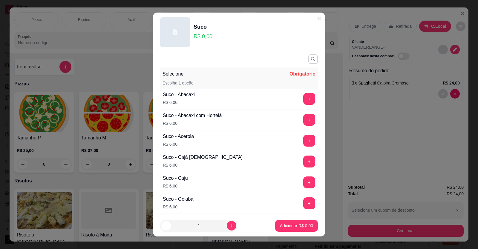
click at [303, 135] on button "+" at bounding box center [309, 141] width 12 height 12
click at [281, 223] on p "Adicionar R$ 13,00" at bounding box center [295, 226] width 35 height 6
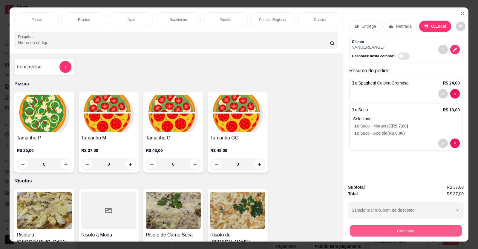
click at [423, 225] on button "Continuar" at bounding box center [406, 231] width 112 height 12
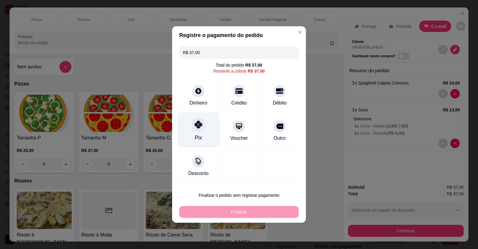
click at [194, 130] on div "Pix" at bounding box center [198, 130] width 42 height 35
type input "R$ 0,00"
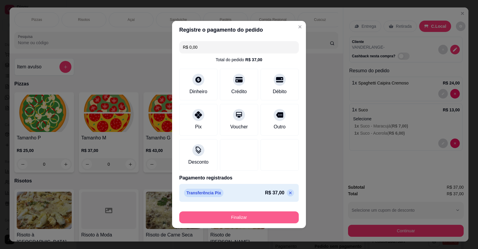
click at [236, 218] on button "Finalizar" at bounding box center [238, 217] width 119 height 12
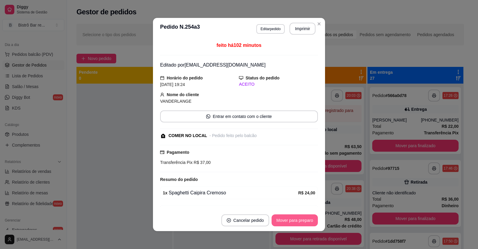
click at [295, 226] on button "Mover para preparo" at bounding box center [294, 220] width 46 height 12
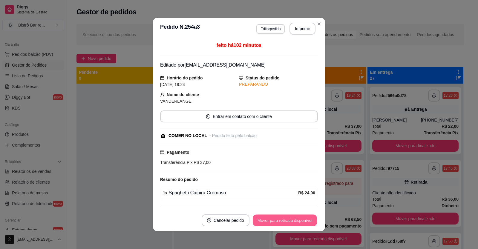
click at [294, 219] on button "Mover para retirada disponível" at bounding box center [285, 221] width 64 height 12
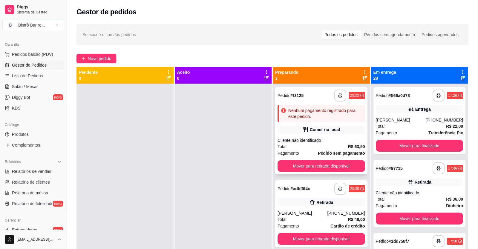
click at [290, 94] on strong "# f3125" at bounding box center [296, 95] width 13 height 5
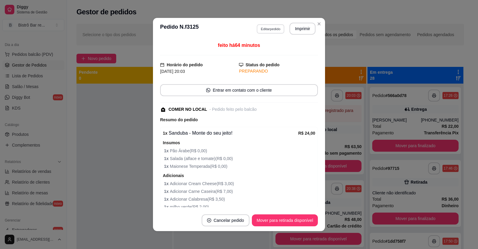
click at [270, 28] on button "Editar pedido" at bounding box center [270, 28] width 28 height 9
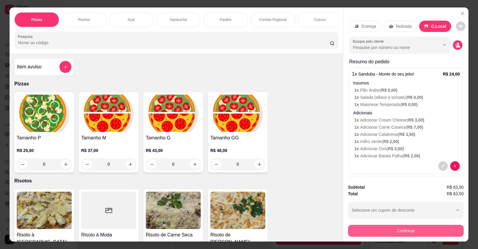
click at [364, 229] on button "Continuar" at bounding box center [406, 231] width 116 height 12
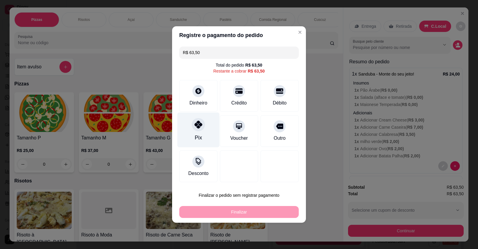
click at [200, 134] on div "Pix" at bounding box center [198, 138] width 7 height 8
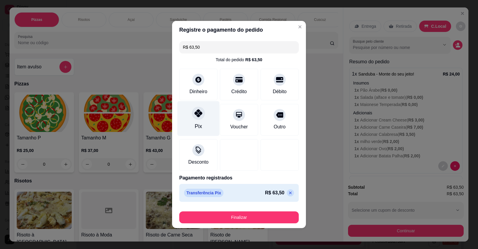
type input "R$ 0,00"
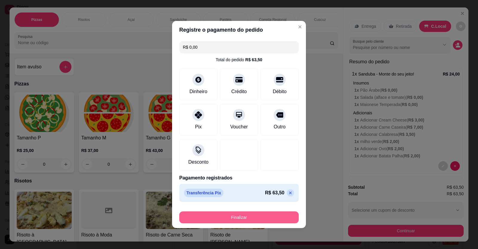
click at [241, 218] on button "Finalizar" at bounding box center [238, 217] width 119 height 12
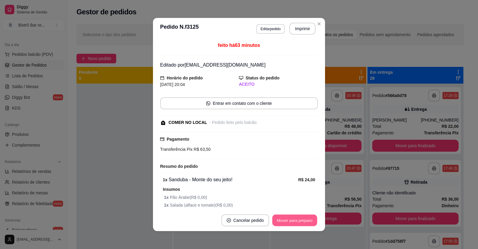
click at [289, 219] on button "Mover para preparo" at bounding box center [294, 221] width 45 height 12
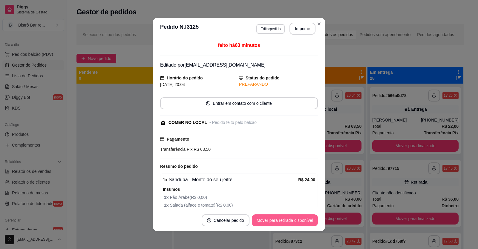
click at [289, 219] on button "Mover para retirada disponível" at bounding box center [285, 220] width 66 height 12
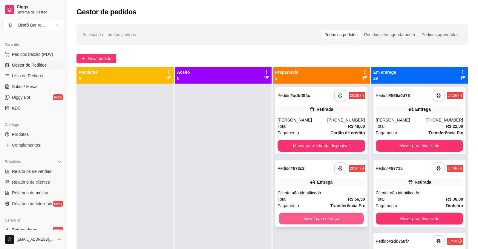
click at [325, 213] on button "Mover para entrega" at bounding box center [321, 219] width 85 height 12
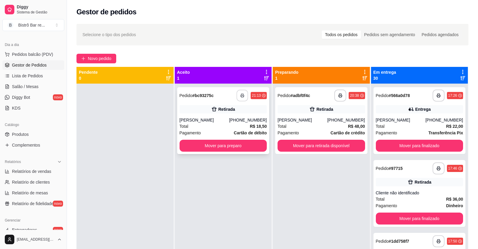
click at [237, 90] on button "button" at bounding box center [242, 96] width 12 height 12
click at [226, 140] on button "Mover para preparo" at bounding box center [223, 146] width 85 height 12
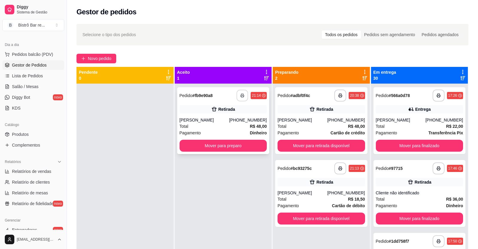
click at [240, 95] on icon "button" at bounding box center [241, 95] width 3 height 1
click at [198, 140] on button "Mover para preparo" at bounding box center [223, 146] width 85 height 12
click at [240, 93] on icon "button" at bounding box center [242, 95] width 4 height 4
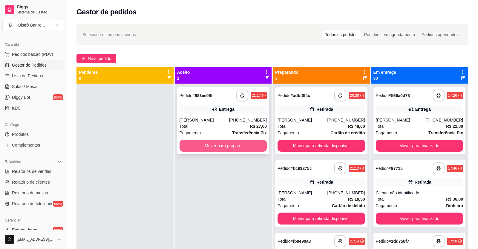
click at [248, 140] on button "Mover para preparo" at bounding box center [222, 146] width 87 height 12
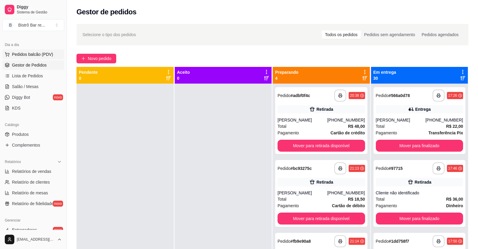
click at [36, 54] on span "Pedidos balcão (PDV)" at bounding box center [32, 54] width 41 height 6
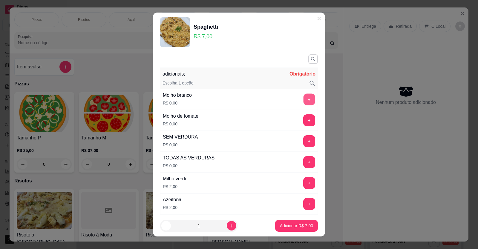
click at [303, 100] on button "+" at bounding box center [309, 99] width 12 height 12
click at [303, 164] on button "+" at bounding box center [309, 162] width 12 height 12
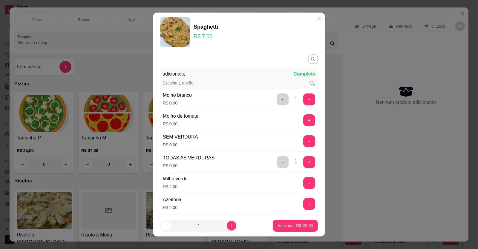
click at [303, 219] on button "+" at bounding box center [309, 225] width 12 height 12
click at [278, 224] on p "Adicionar R$ 31,50" at bounding box center [295, 226] width 35 height 6
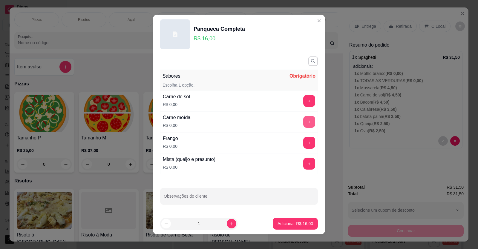
click at [303, 125] on button "+" at bounding box center [309, 122] width 12 height 12
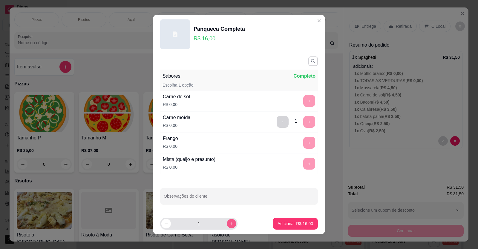
click at [229, 222] on icon "increase-product-quantity" at bounding box center [231, 224] width 4 height 4
click at [278, 223] on p "Adicionar R$ 32,00" at bounding box center [295, 224] width 35 height 6
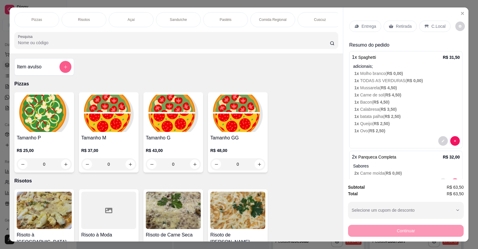
click at [63, 69] on icon "add-separate-item" at bounding box center [65, 67] width 4 height 4
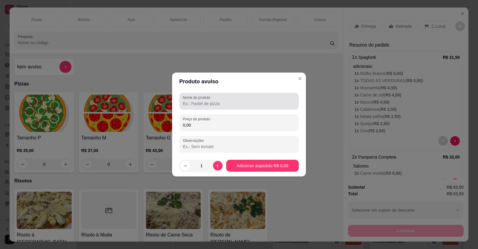
click at [183, 99] on label "Nome do produto" at bounding box center [198, 97] width 30 height 5
click at [183, 101] on input "Nome do produto" at bounding box center [239, 104] width 112 height 6
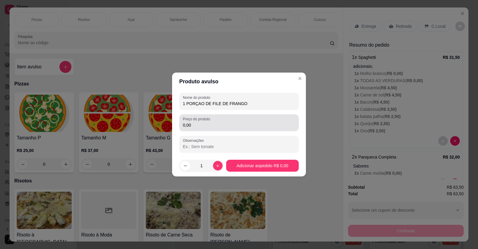
type input "1 PORÇAO DE FILE DE FRANGO"
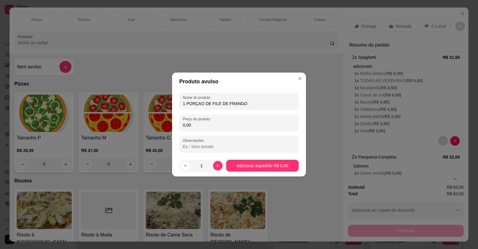
click at [192, 127] on input "0,00" at bounding box center [239, 125] width 112 height 6
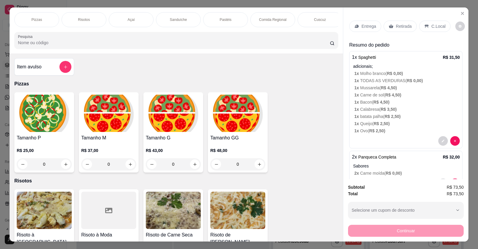
click at [392, 23] on div "Bebidas" at bounding box center [414, 19] width 45 height 15
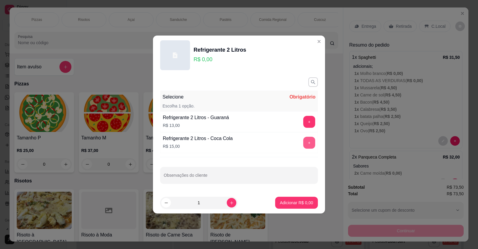
click at [303, 143] on button "+" at bounding box center [309, 143] width 12 height 12
click at [273, 201] on button "Adicionar R$ 15,00" at bounding box center [295, 203] width 44 height 12
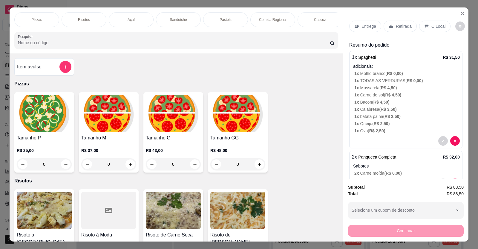
type input "1"
click at [431, 23] on p "C.Local" at bounding box center [438, 26] width 14 height 6
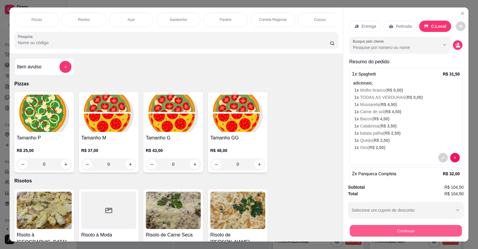
click at [395, 225] on button "Continuar" at bounding box center [406, 231] width 112 height 12
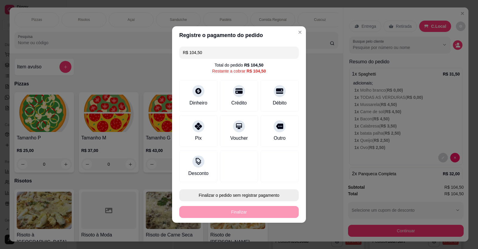
click at [246, 196] on button "Finalizar o pedido sem registrar pagamento" at bounding box center [238, 195] width 119 height 12
click at [273, 177] on button "Confirmar" at bounding box center [274, 178] width 21 height 9
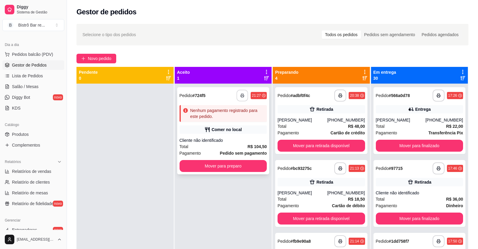
click at [240, 93] on icon "button" at bounding box center [242, 95] width 4 height 4
click at [245, 160] on button "Mover para preparo" at bounding box center [222, 166] width 87 height 12
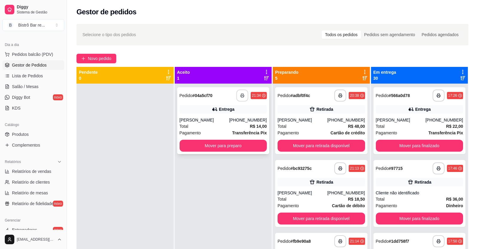
click at [240, 93] on icon "button" at bounding box center [242, 95] width 4 height 4
click at [251, 140] on button "Mover para preparo" at bounding box center [222, 146] width 87 height 12
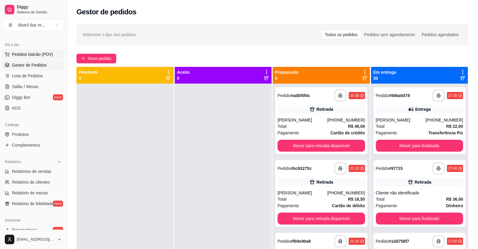
click at [39, 55] on span "Pedidos balcão (PDV)" at bounding box center [32, 54] width 41 height 6
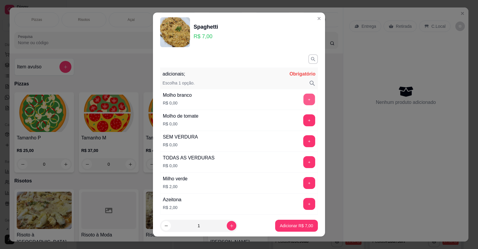
click at [303, 103] on button "+" at bounding box center [309, 99] width 12 height 12
click at [303, 159] on button "+" at bounding box center [309, 162] width 12 height 12
click at [303, 177] on button "+" at bounding box center [309, 183] width 12 height 12
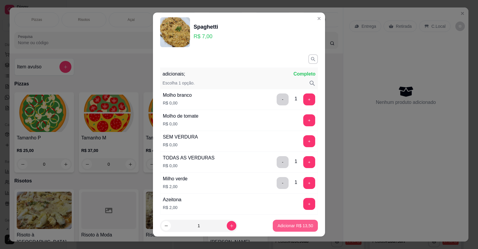
click at [277, 223] on p "Adicionar R$ 13,50" at bounding box center [295, 226] width 36 height 6
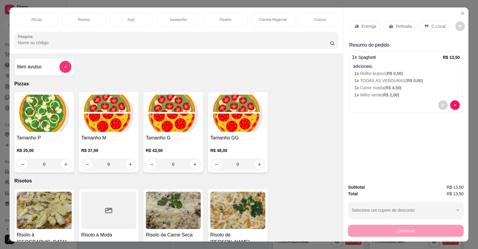
type input "2"
click at [407, 17] on p "Bebidas" at bounding box center [413, 19] width 13 height 5
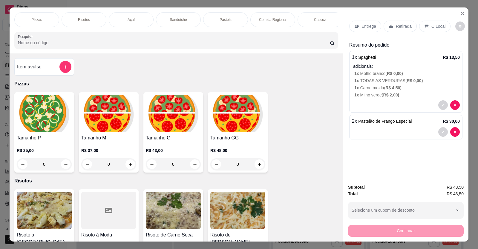
type input "1"
click at [65, 61] on button "add-separate-item" at bounding box center [65, 67] width 12 height 12
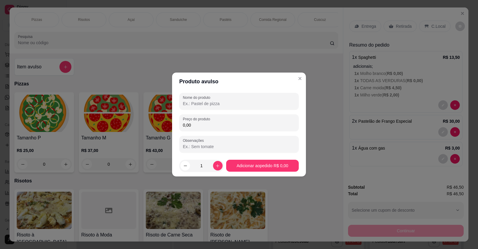
click at [193, 104] on input "Nome do produto" at bounding box center [239, 104] width 112 height 6
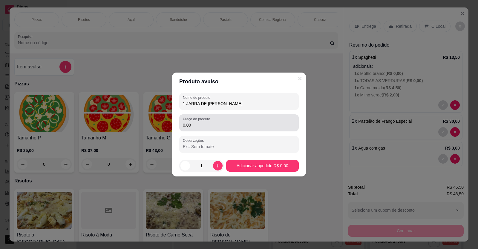
type input "1 JARRA DE [PERSON_NAME]"
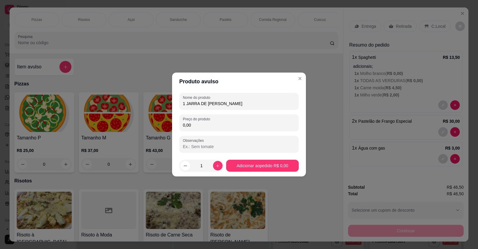
click at [193, 125] on input "0,00" at bounding box center [239, 125] width 112 height 6
type input "0,01"
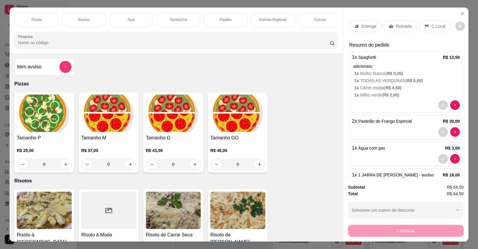
type input "1"
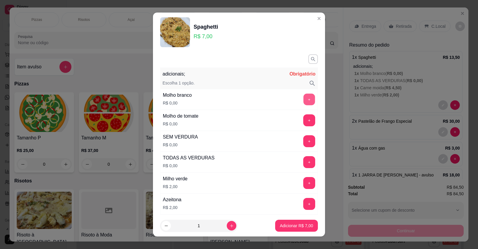
click at [303, 101] on button "+" at bounding box center [309, 99] width 12 height 12
click at [303, 163] on button "+" at bounding box center [309, 162] width 12 height 12
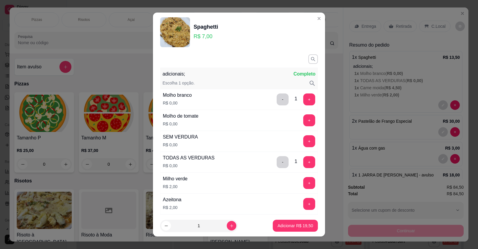
click at [303, 177] on button "+" at bounding box center [309, 183] width 12 height 12
click at [293, 223] on p "Adicionar R$ 28,50" at bounding box center [295, 226] width 35 height 6
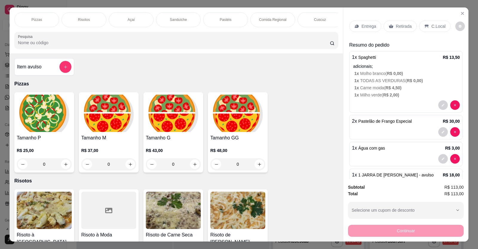
click at [431, 23] on p "C.Local" at bounding box center [438, 26] width 14 height 6
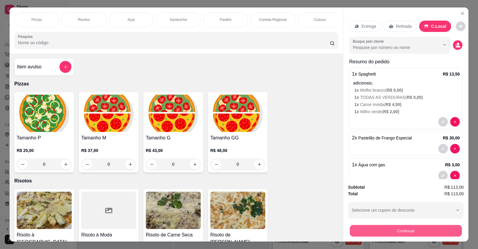
click at [393, 225] on button "Continuar" at bounding box center [406, 231] width 112 height 12
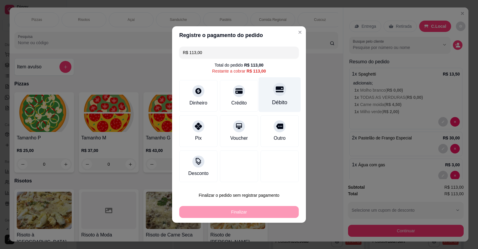
click at [262, 95] on div "Débito" at bounding box center [280, 94] width 42 height 35
type input "R$ 0,00"
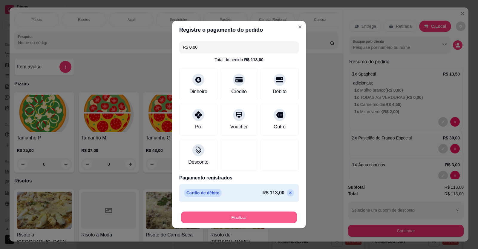
click at [253, 219] on button "Finalizar" at bounding box center [239, 218] width 116 height 12
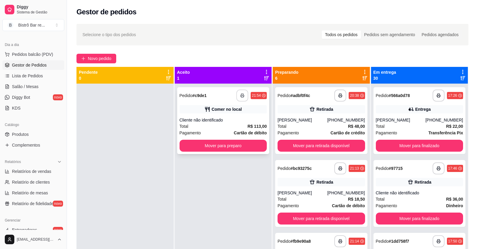
click at [240, 93] on icon "button" at bounding box center [242, 95] width 4 height 4
click at [206, 140] on button "Mover para preparo" at bounding box center [222, 146] width 87 height 12
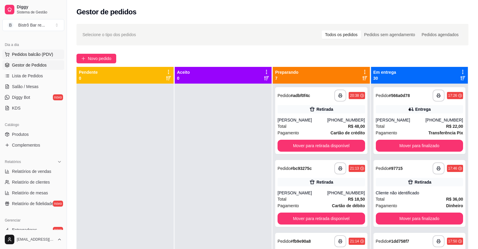
click at [24, 53] on span "Pedidos balcão (PDV)" at bounding box center [32, 54] width 41 height 6
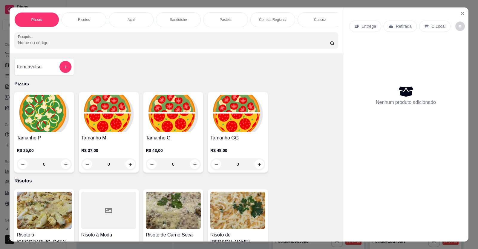
click at [126, 168] on div "0" at bounding box center [108, 164] width 55 height 12
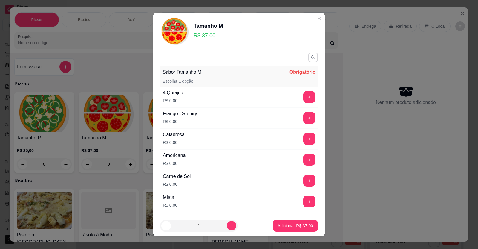
click at [303, 216] on button "+" at bounding box center [309, 222] width 12 height 12
click at [303, 175] on button "+" at bounding box center [309, 181] width 12 height 12
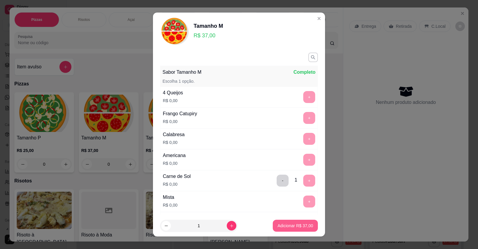
click at [277, 225] on p "Adicionar R$ 37,00" at bounding box center [295, 226] width 36 height 6
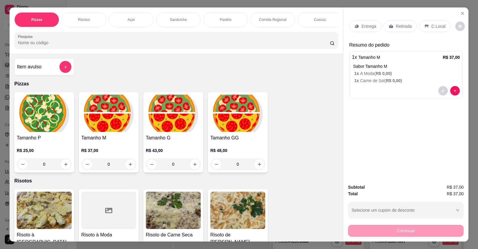
click at [407, 18] on p "Bebidas" at bounding box center [413, 19] width 13 height 5
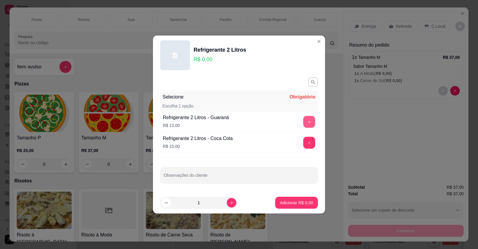
click at [304, 120] on button "+" at bounding box center [309, 122] width 12 height 12
click at [292, 201] on p "Adicionar R$ 13,00" at bounding box center [295, 203] width 35 height 6
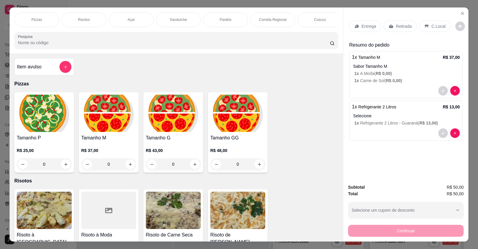
click at [440, 21] on div "C.Local" at bounding box center [434, 26] width 31 height 11
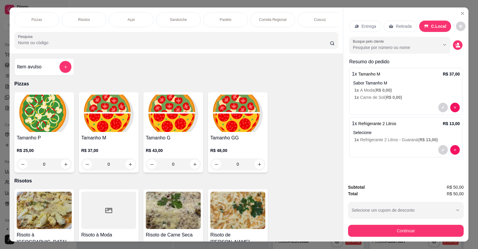
type input "1"
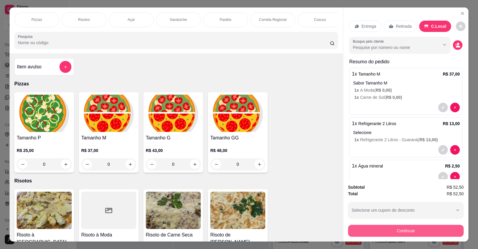
click at [421, 225] on button "Continuar" at bounding box center [406, 231] width 116 height 12
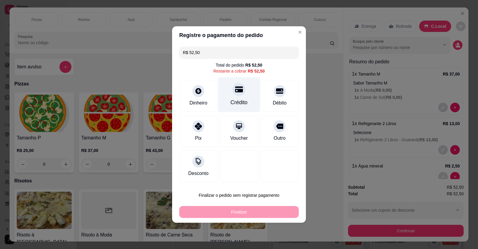
click at [232, 106] on div "Crédito" at bounding box center [238, 103] width 17 height 8
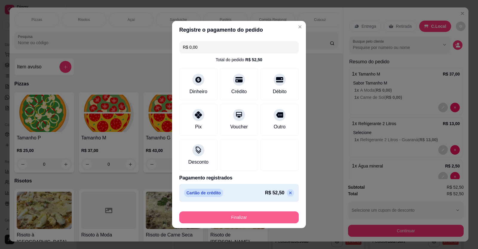
click at [249, 221] on button "Finalizar" at bounding box center [238, 217] width 119 height 12
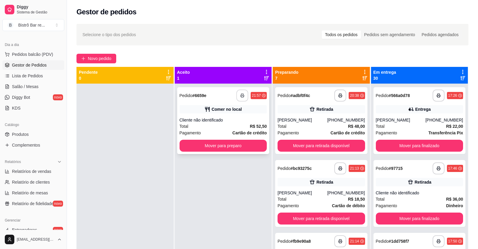
click at [241, 90] on button "button" at bounding box center [242, 96] width 12 height 12
click at [234, 140] on button "Mover para preparo" at bounding box center [223, 146] width 85 height 12
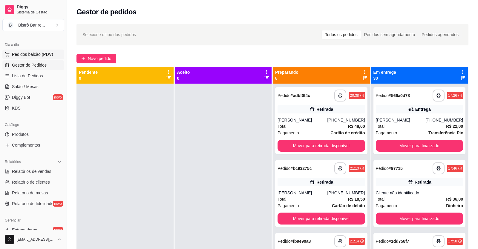
click at [41, 54] on span "Pedidos balcão (PDV)" at bounding box center [32, 54] width 41 height 6
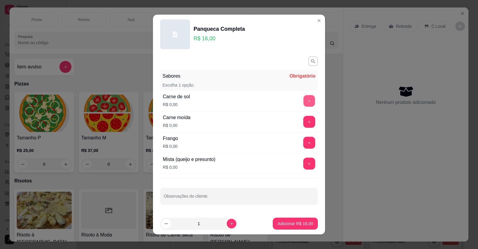
click at [304, 98] on button "+" at bounding box center [309, 101] width 12 height 12
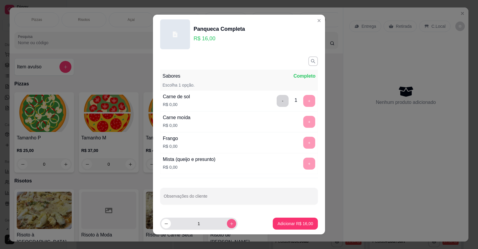
click at [229, 223] on icon "increase-product-quantity" at bounding box center [231, 224] width 4 height 4
click at [273, 222] on button "Adicionar R$ 48,00" at bounding box center [295, 224] width 44 height 12
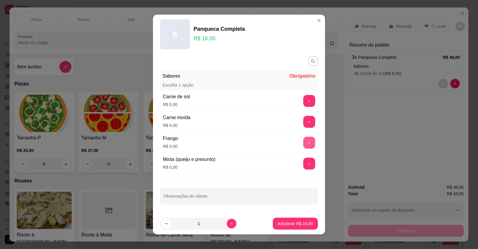
click at [306, 143] on button "+" at bounding box center [309, 143] width 12 height 12
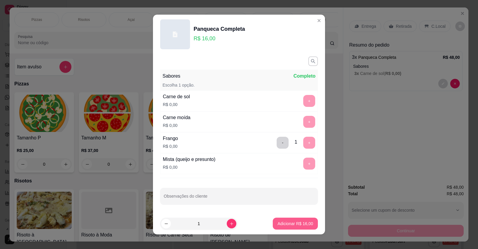
click at [277, 222] on p "Adicionar R$ 16,00" at bounding box center [295, 224] width 36 height 6
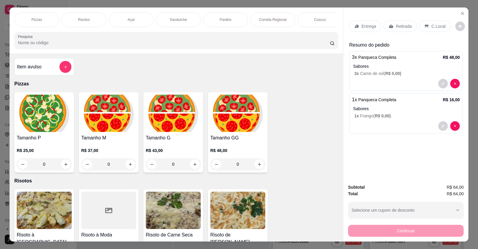
click at [407, 17] on p "Bebidas" at bounding box center [413, 19] width 13 height 5
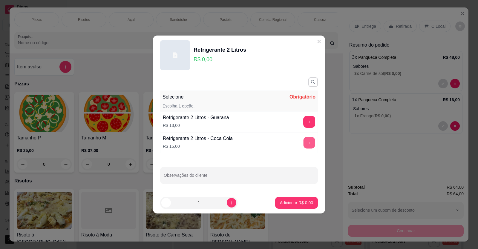
click at [306, 143] on button "+" at bounding box center [309, 143] width 12 height 12
click at [280, 204] on p "Adicionar R$ 15,00" at bounding box center [295, 203] width 36 height 6
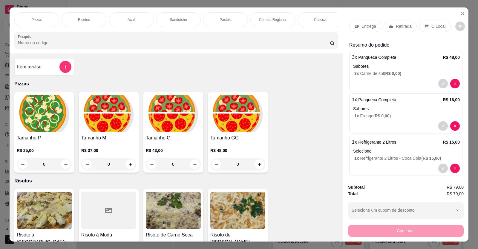
click at [167, 12] on div "Sanduíche" at bounding box center [178, 19] width 45 height 15
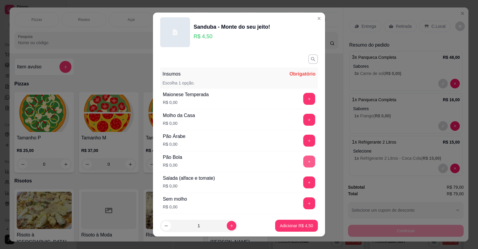
click at [303, 164] on button "+" at bounding box center [309, 162] width 12 height 12
click at [303, 218] on button "+" at bounding box center [309, 224] width 12 height 12
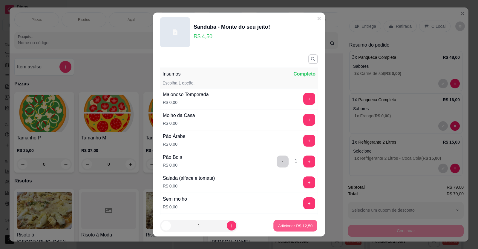
click at [284, 227] on p "Adicionar R$ 12,50" at bounding box center [295, 226] width 35 height 6
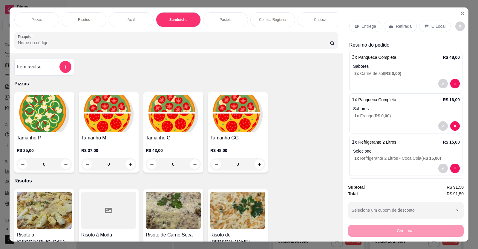
click at [435, 23] on p "C.Local" at bounding box center [438, 26] width 14 height 6
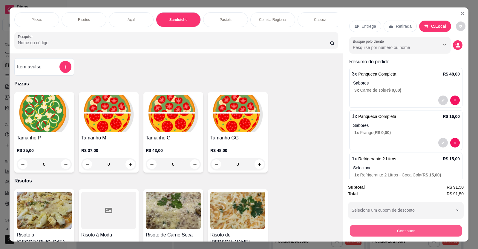
click at [408, 225] on button "Continuar" at bounding box center [406, 231] width 112 height 12
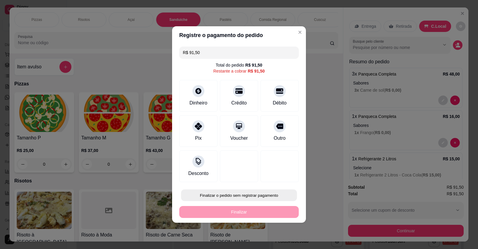
click at [254, 195] on button "Finalizar o pedido sem registrar pagamento" at bounding box center [239, 196] width 116 height 12
click at [280, 176] on button "Confirmar" at bounding box center [274, 178] width 21 height 9
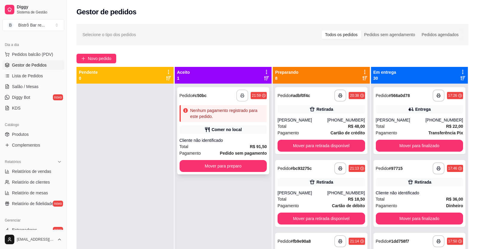
click at [236, 90] on button "button" at bounding box center [242, 96] width 12 height 12
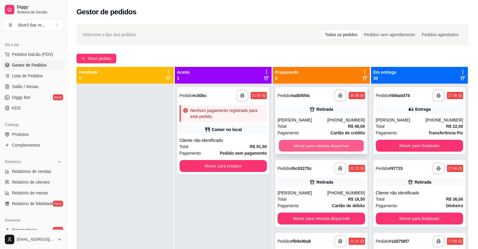
click at [299, 140] on button "Mover para retirada disponível" at bounding box center [321, 146] width 85 height 12
click at [299, 140] on button "Mover para retirada disponível" at bounding box center [320, 146] width 87 height 12
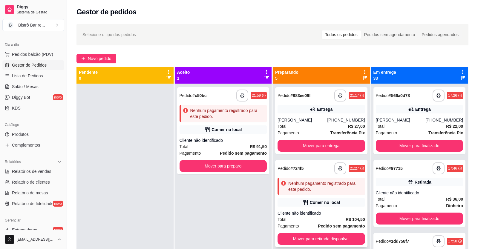
click at [294, 168] on strong "# 724f5" at bounding box center [296, 168] width 13 height 5
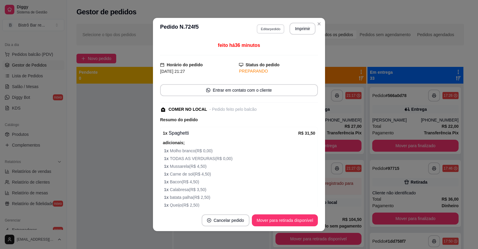
click at [270, 28] on button "Editar pedido" at bounding box center [270, 28] width 28 height 9
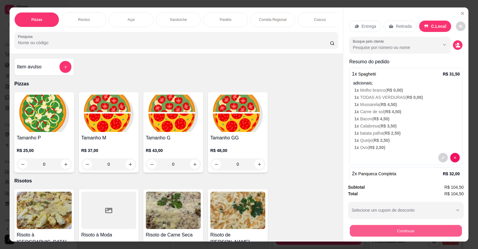
click at [375, 232] on button "Continuar" at bounding box center [406, 231] width 112 height 12
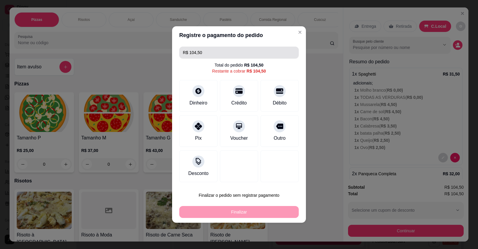
click at [203, 53] on input "R$ 104,50" at bounding box center [239, 53] width 112 height 12
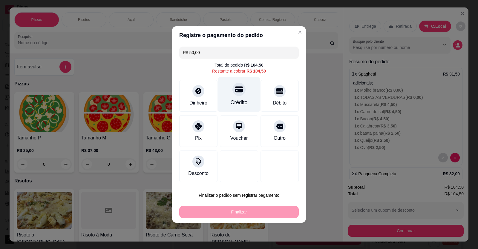
click at [234, 96] on div "Crédito" at bounding box center [239, 94] width 42 height 35
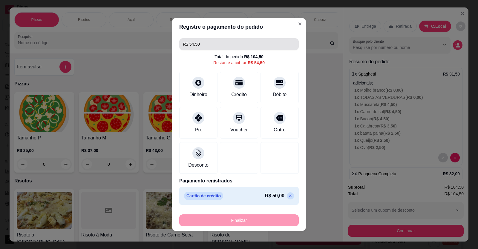
click at [200, 43] on input "R$ 54,50" at bounding box center [239, 44] width 112 height 12
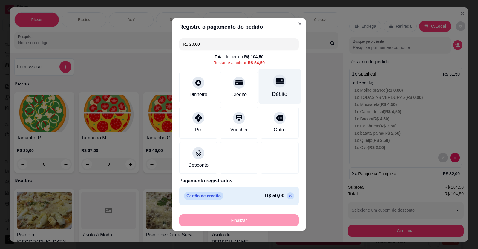
click at [273, 83] on div at bounding box center [279, 80] width 13 height 13
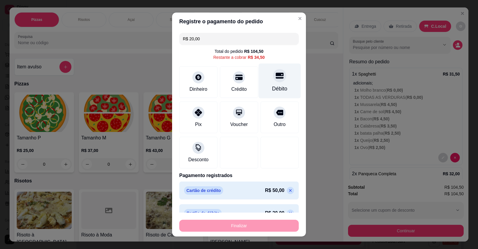
type input "R$ 34,50"
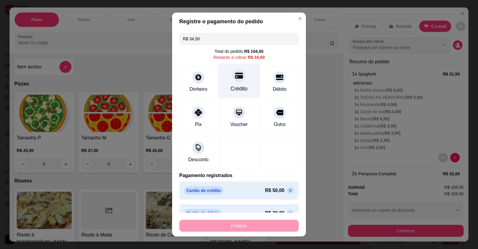
click at [230, 87] on div "Crédito" at bounding box center [238, 89] width 17 height 8
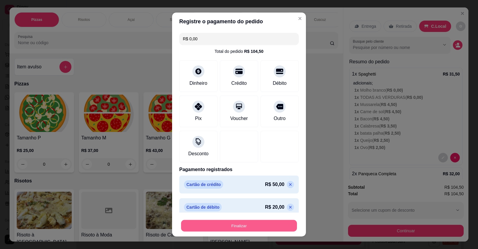
click at [242, 228] on button "Finalizar" at bounding box center [239, 226] width 116 height 12
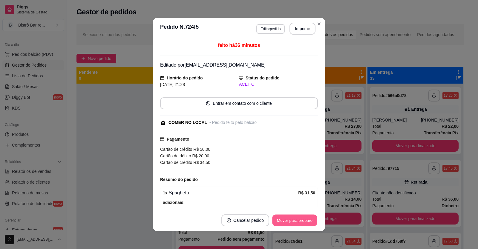
click at [287, 222] on button "Mover para preparo" at bounding box center [294, 221] width 45 height 12
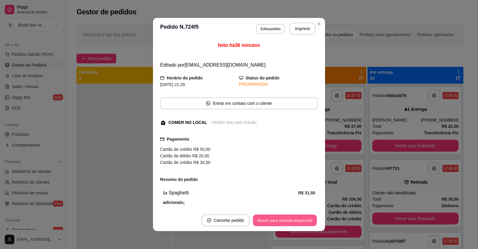
click at [289, 222] on button "Mover para retirada disponível" at bounding box center [285, 221] width 64 height 12
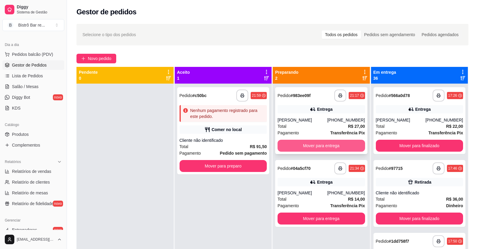
click at [289, 145] on button "Mover para entrega" at bounding box center [320, 146] width 87 height 12
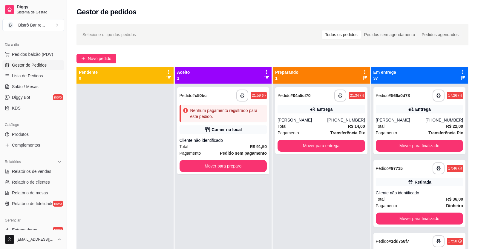
click at [289, 145] on div "**********" at bounding box center [321, 120] width 92 height 67
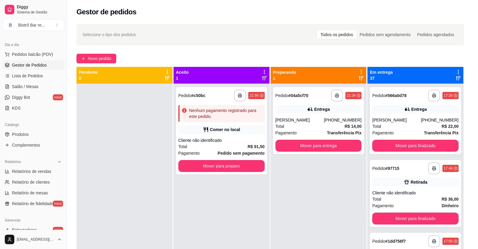
click at [289, 154] on div "Endereço [STREET_ADDRESS][PERSON_NAME] 1825, POPULARES - 6293000 Em frente ao B…" at bounding box center [239, 172] width 158 height 50
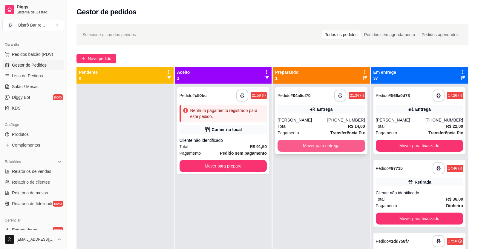
click at [308, 152] on button "Mover para entrega" at bounding box center [320, 146] width 87 height 12
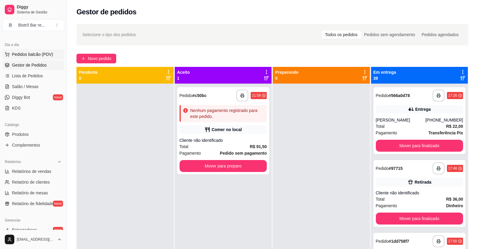
click at [24, 54] on span "Pedidos balcão (PDV)" at bounding box center [32, 54] width 41 height 6
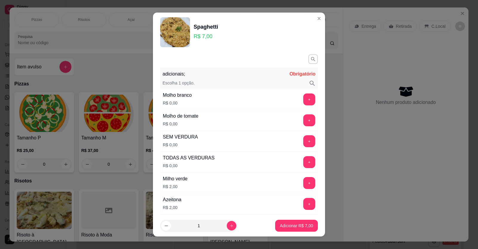
click at [303, 156] on button "+" at bounding box center [309, 162] width 12 height 12
click at [297, 89] on div "Molho branco R$ 0,00 +" at bounding box center [239, 99] width 158 height 21
click at [303, 93] on button "+" at bounding box center [309, 99] width 12 height 12
click at [286, 228] on p "Adicionar R$ 11,50" at bounding box center [295, 226] width 35 height 6
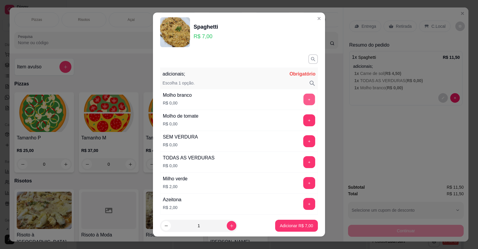
click at [303, 100] on button "+" at bounding box center [309, 99] width 12 height 12
click at [303, 162] on button "+" at bounding box center [309, 162] width 12 height 12
click at [303, 240] on button "+" at bounding box center [309, 246] width 12 height 12
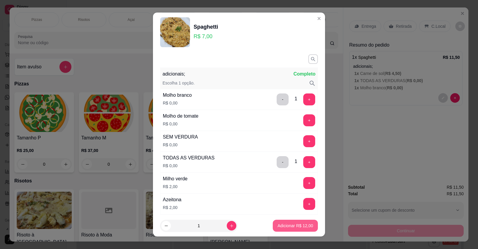
click at [284, 227] on p "Adicionar R$ 12,00" at bounding box center [295, 226] width 36 height 6
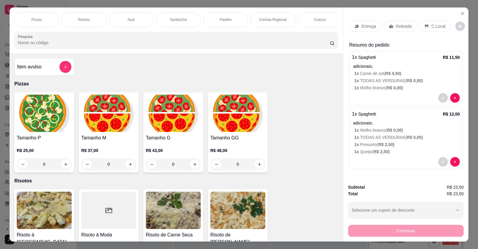
click at [396, 23] on p "Retirada" at bounding box center [404, 26] width 16 height 6
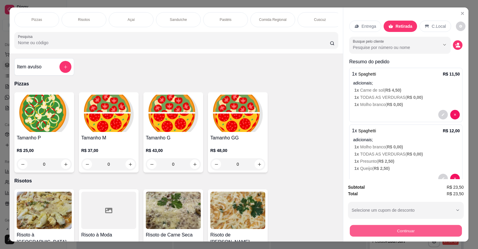
click at [398, 225] on button "Continuar" at bounding box center [406, 231] width 112 height 12
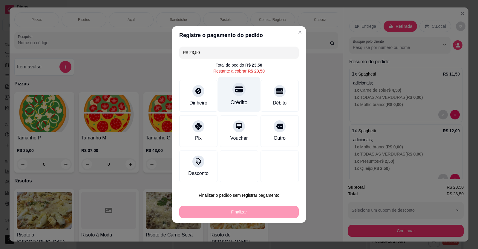
click at [236, 102] on div "Crédito" at bounding box center [238, 103] width 17 height 8
type input "R$ 0,00"
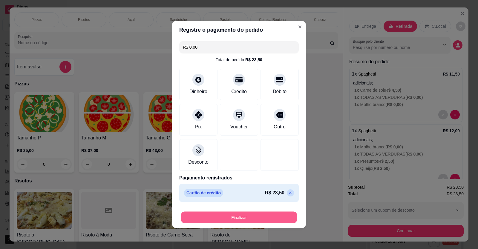
click at [230, 216] on button "Finalizar" at bounding box center [239, 218] width 116 height 12
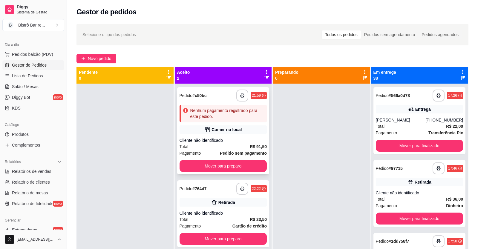
click at [199, 97] on strong "# c50bc" at bounding box center [199, 95] width 14 height 5
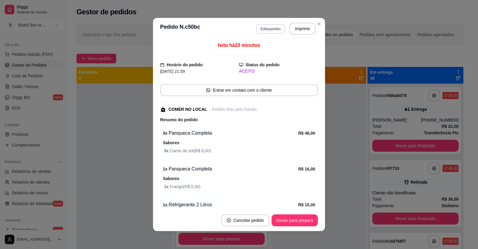
click at [264, 30] on button "Editar pedido" at bounding box center [270, 29] width 28 height 10
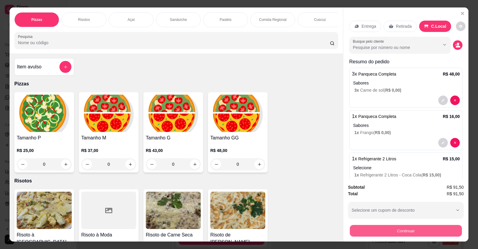
click at [387, 234] on button "Continuar" at bounding box center [406, 231] width 112 height 12
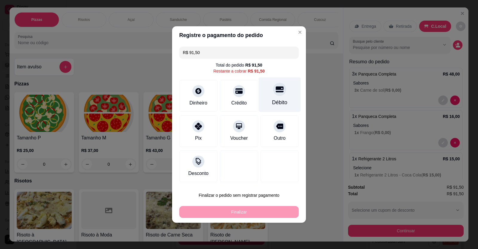
click at [279, 102] on div "Débito" at bounding box center [279, 103] width 15 height 8
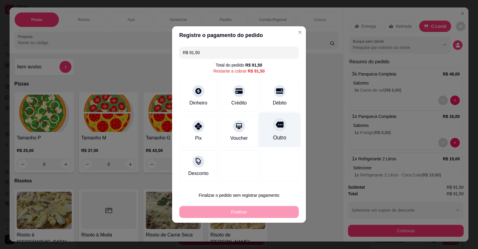
type input "R$ 0,00"
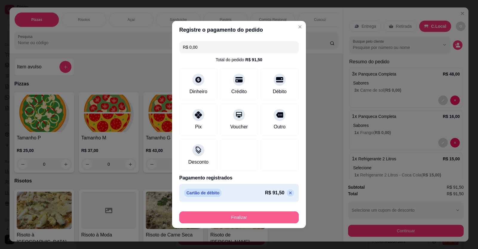
click at [222, 216] on button "Finalizar" at bounding box center [238, 217] width 119 height 12
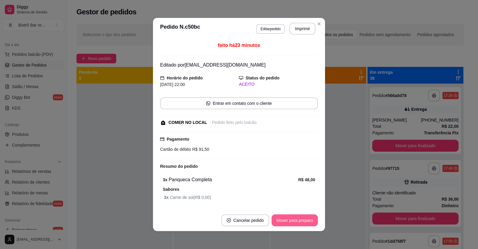
click at [289, 223] on button "Mover para preparo" at bounding box center [294, 220] width 46 height 12
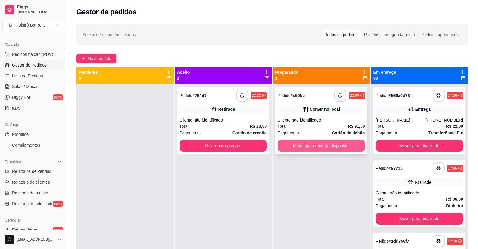
click at [313, 148] on button "Mover para retirada disponível" at bounding box center [320, 146] width 87 height 12
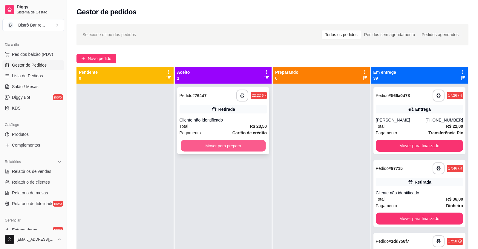
click at [224, 143] on button "Mover para preparo" at bounding box center [223, 146] width 85 height 12
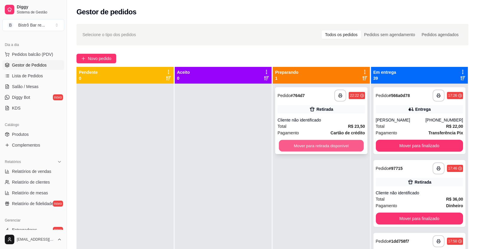
click at [350, 143] on button "Mover para retirada disponível" at bounding box center [321, 146] width 85 height 12
